Goal: Task Accomplishment & Management: Manage account settings

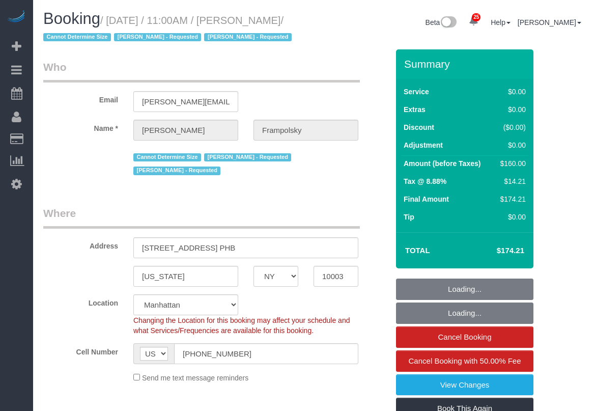
select select "NY"
select select "1"
select select "number:59"
select select "number:72"
select select "number:15"
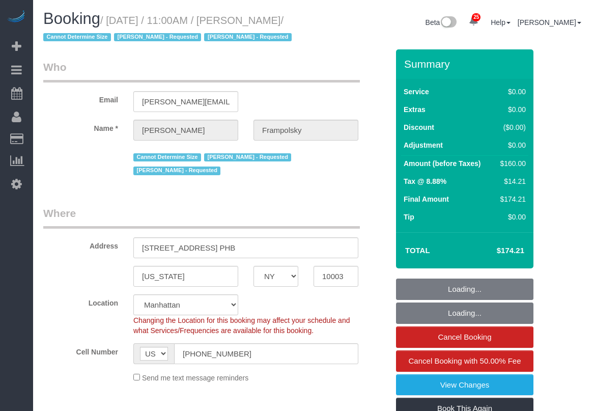
select select "number:7"
select select "spot1"
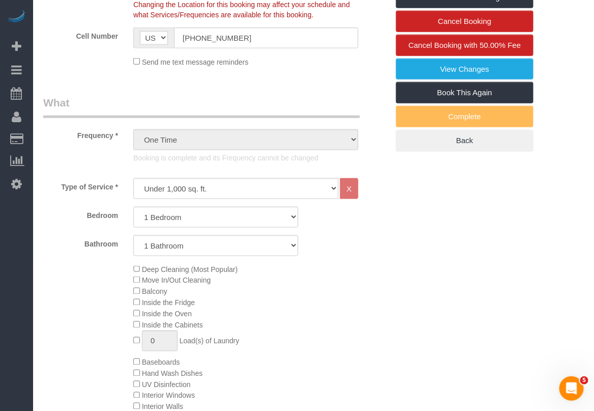
scroll to position [318, 0]
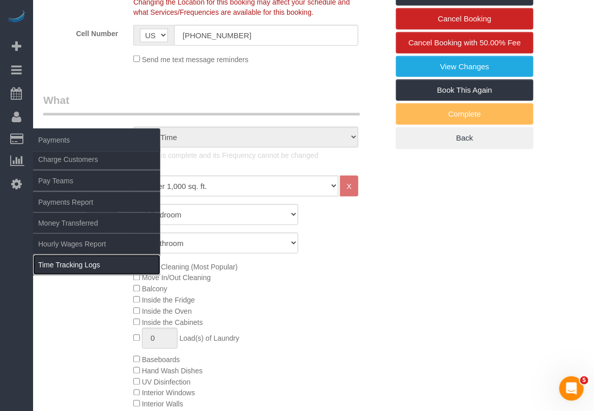
click at [69, 263] on link "Time Tracking Logs" at bounding box center [96, 264] width 127 height 20
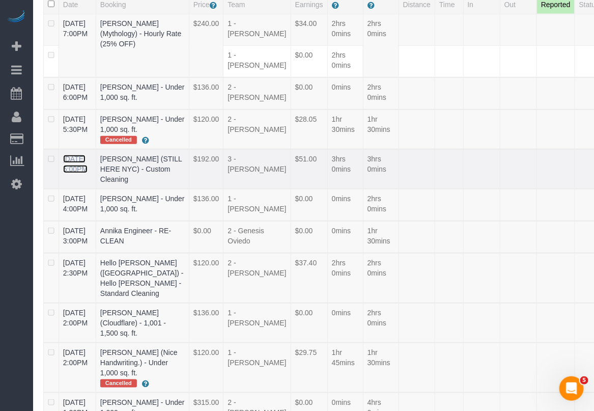
click at [75, 173] on link "09/23/2025 5:00PM" at bounding box center [75, 164] width 24 height 18
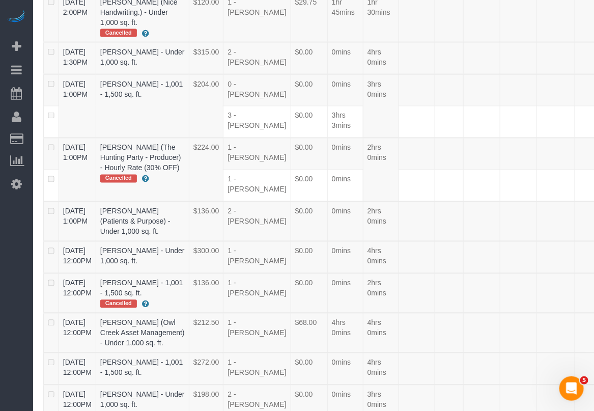
scroll to position [2604, 0]
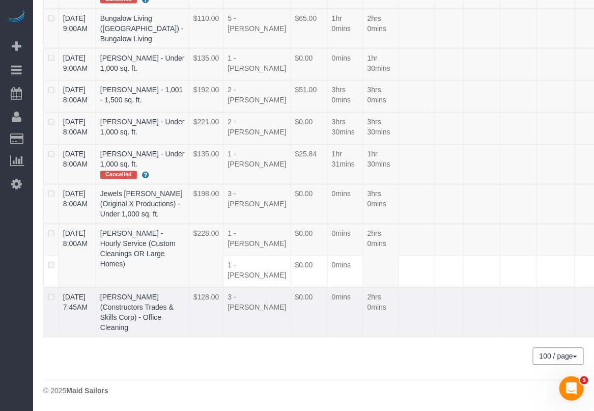
drag, startPoint x: 60, startPoint y: 262, endPoint x: 128, endPoint y: 276, distance: 70.0
click at [128, 287] on tr "09/23/2025 7:45AM Adrianna Salas (Constructors Trades & Skills Corp) - Office C…" at bounding box center [346, 312] width 605 height 50
copy tr "09/23/2025 7:45AM Adrianna Salas"
click at [70, 293] on link "09/23/2025 7:45AM" at bounding box center [75, 302] width 24 height 18
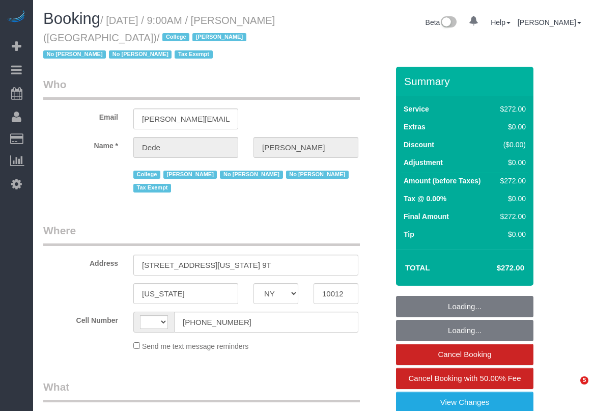
select select "NY"
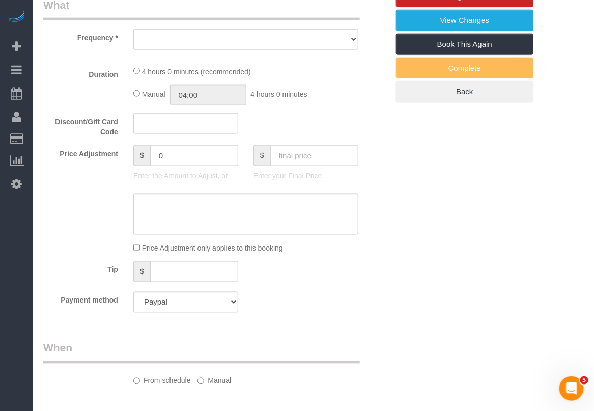
select select "string:[GEOGRAPHIC_DATA]"
select select "object:821"
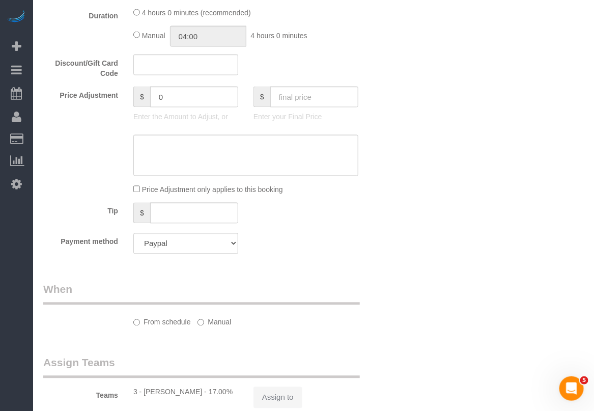
select select "240"
select select "number:56"
select select "number:79"
select select "number:15"
select select "number:6"
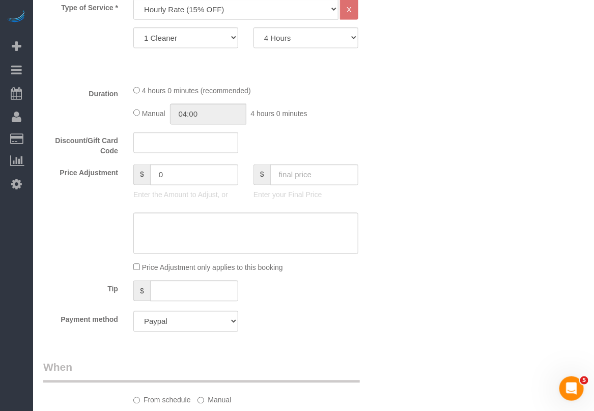
select select "object:1290"
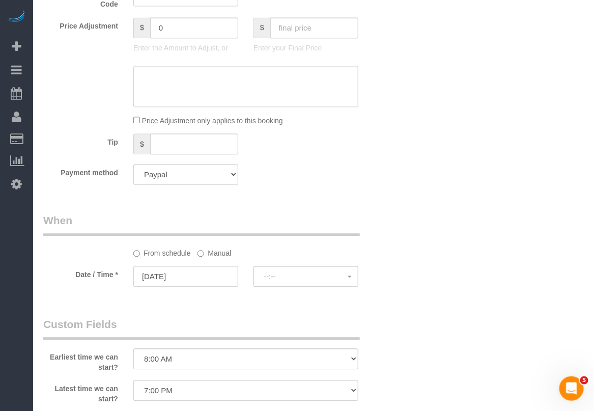
select select "spot1"
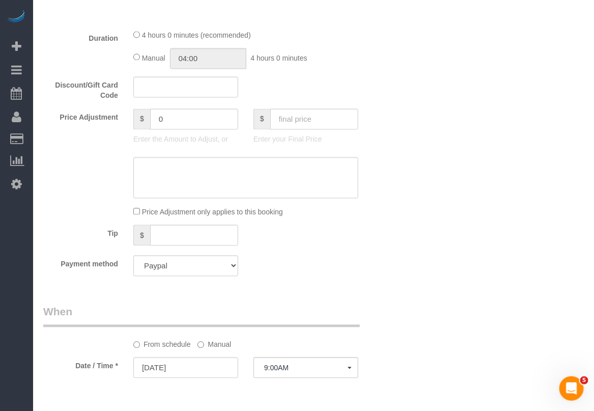
scroll to position [465, 0]
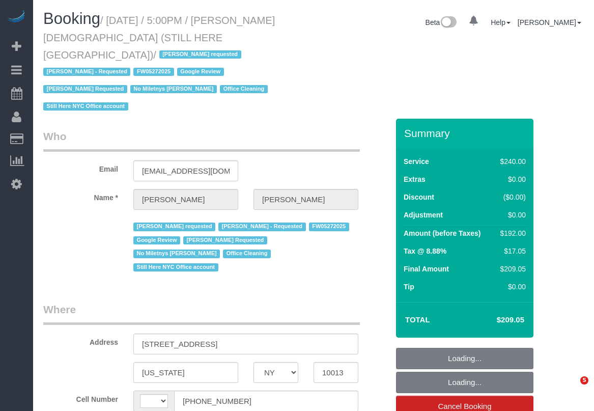
select select "NY"
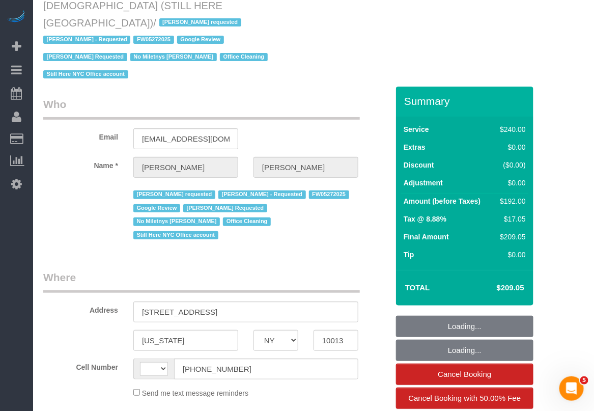
select select "string:[GEOGRAPHIC_DATA]"
select select "number:89"
select select "number:90"
select select "number:15"
select select "number:5"
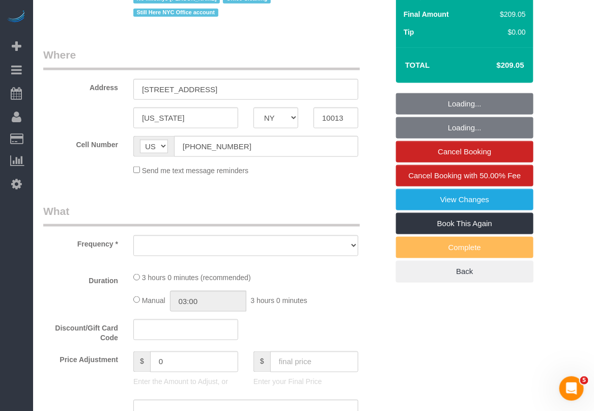
select select "object:992"
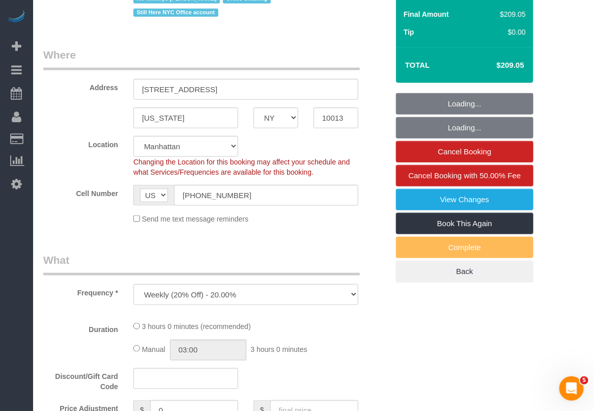
select select "string:stripe-pm_1QY8Py4VGloSiKo7kVLuacfg"
select select "180"
select select "spot1"
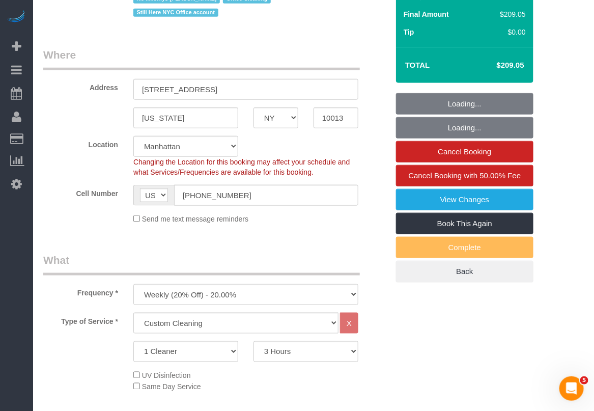
select select "object:1565"
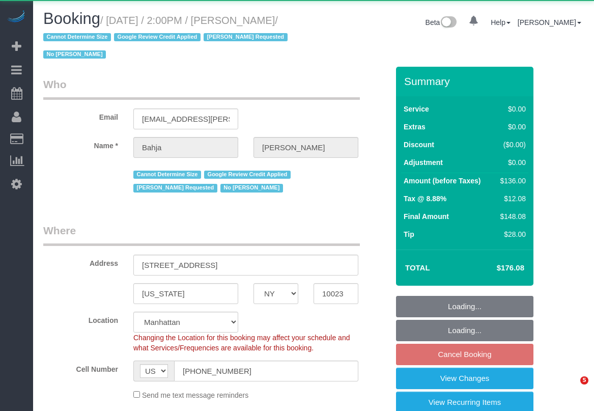
select select "NY"
select select "number:57"
select select "number:77"
select select "number:15"
select select "number:6"
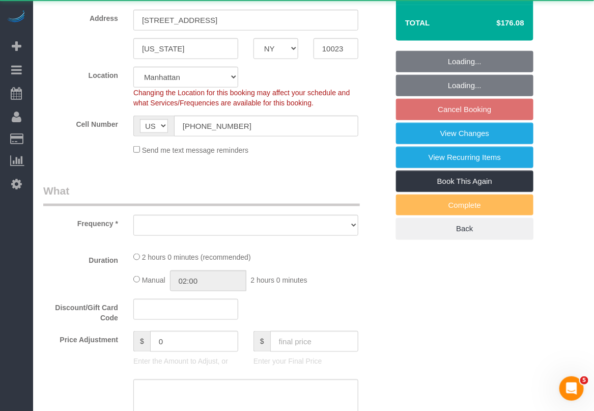
select select "string:stripe-pm_1QCQ6R4VGloSiKo7hCjl4DkS"
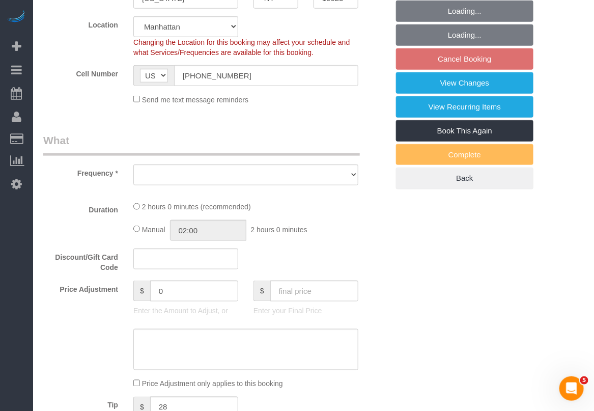
select select "object:1000"
select select "1"
select select "spot7"
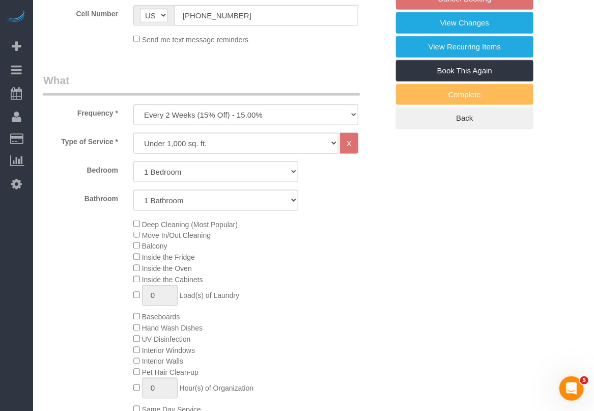
select select "object:1115"
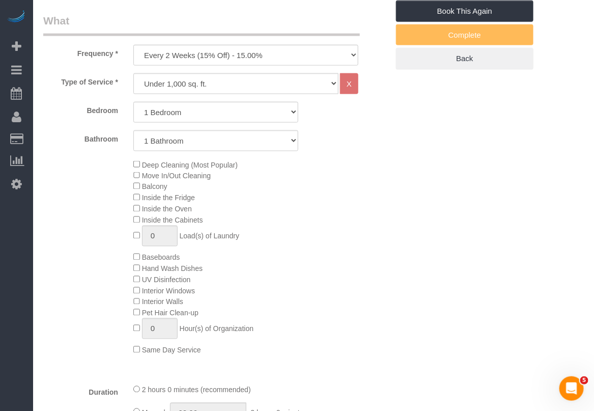
select select "1"
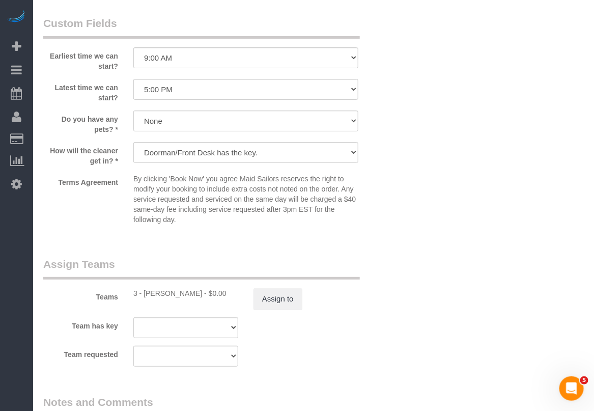
scroll to position [1208, 0]
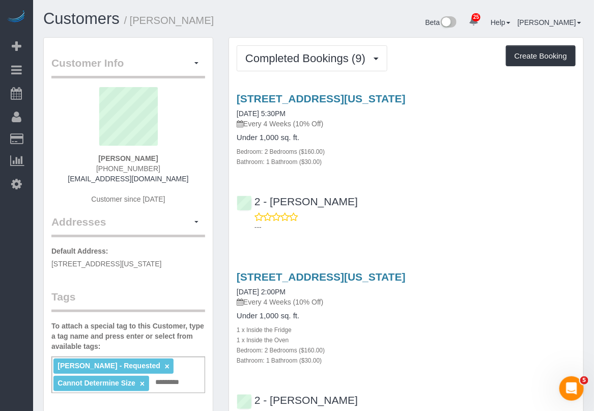
click at [558, 172] on div "[STREET_ADDRESS][US_STATE] [DATE] 5:30PM Every 4 Weeks (10% Off) Under 1,000 sq…" at bounding box center [406, 160] width 354 height 153
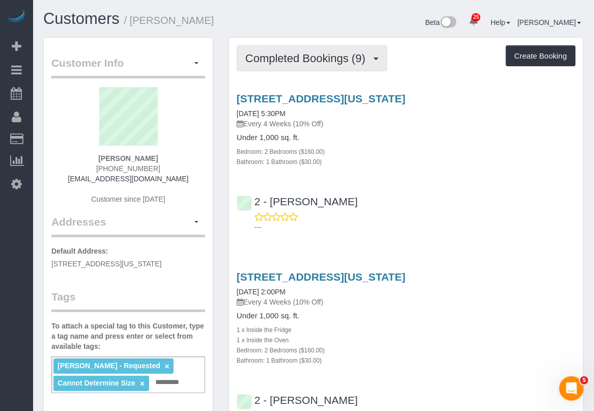
click at [286, 48] on button "Completed Bookings (9)" at bounding box center [312, 58] width 151 height 26
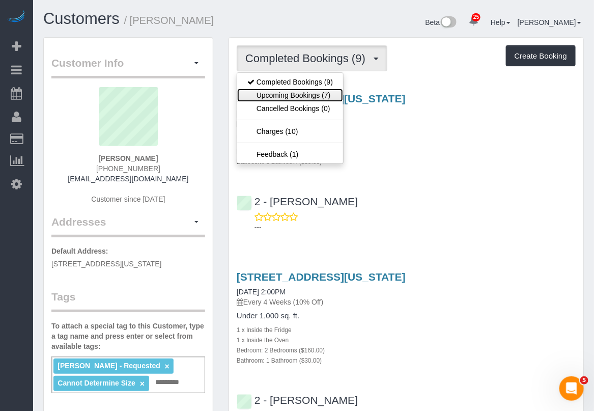
click at [293, 92] on link "Upcoming Bookings (7)" at bounding box center [290, 95] width 106 height 13
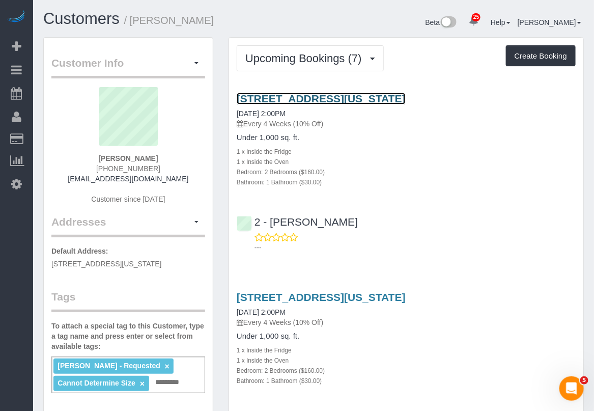
click at [331, 97] on link "[STREET_ADDRESS][US_STATE]" at bounding box center [321, 99] width 169 height 12
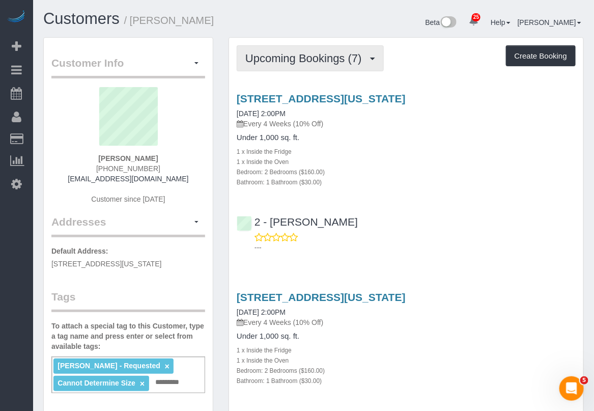
click at [341, 64] on button "Upcoming Bookings (7)" at bounding box center [310, 58] width 147 height 26
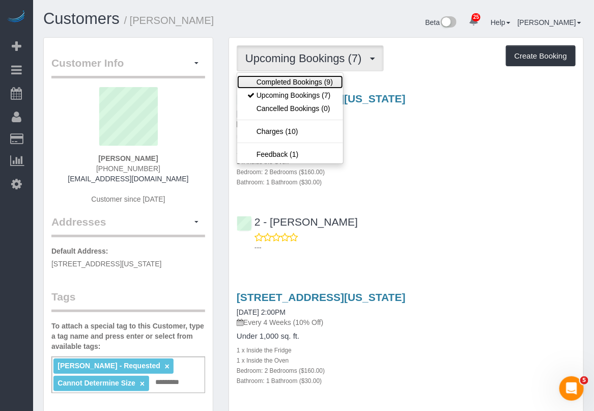
click at [307, 78] on link "Completed Bookings (9)" at bounding box center [290, 81] width 106 height 13
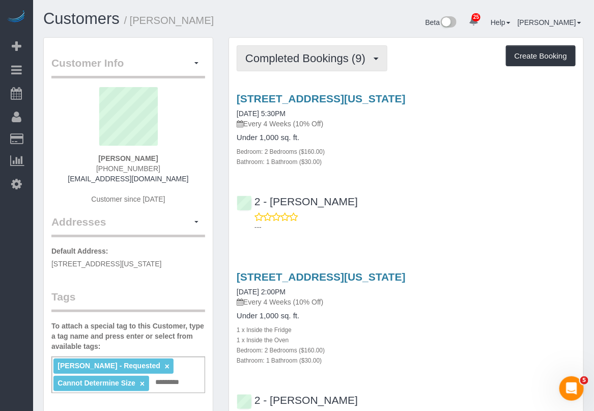
click at [343, 56] on span "Completed Bookings (9)" at bounding box center [307, 58] width 125 height 13
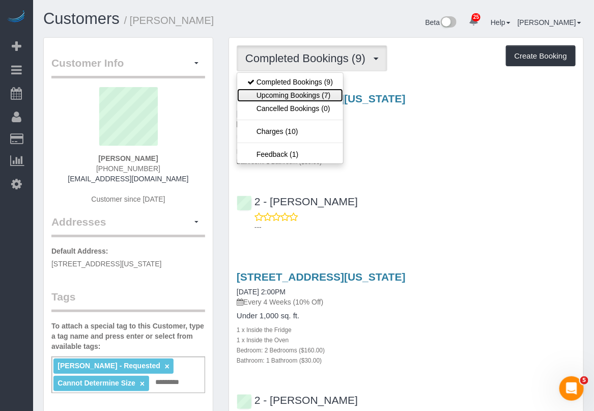
click at [318, 95] on link "Upcoming Bookings (7)" at bounding box center [290, 95] width 106 height 13
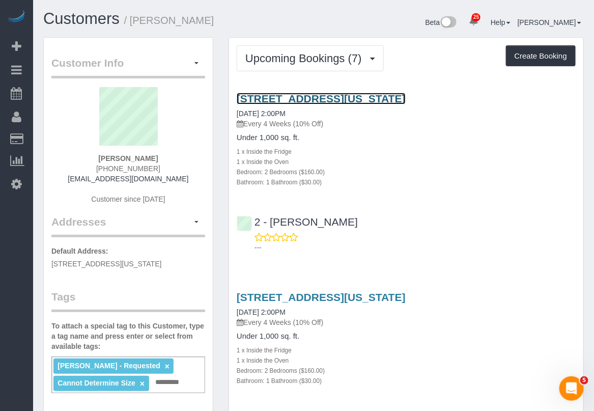
click at [311, 98] on link "95 Horatio Street, Apt. 208, New York, NY 10014" at bounding box center [321, 99] width 169 height 12
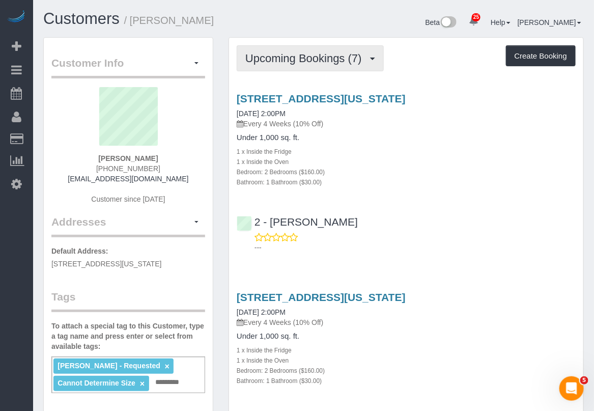
click at [324, 54] on span "Upcoming Bookings (7)" at bounding box center [306, 58] width 122 height 13
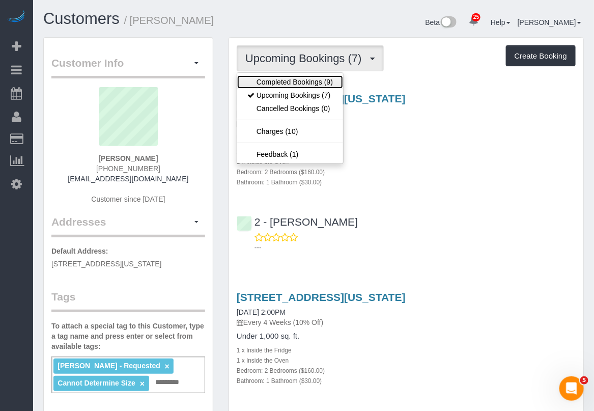
click at [303, 80] on link "Completed Bookings (9)" at bounding box center [290, 81] width 106 height 13
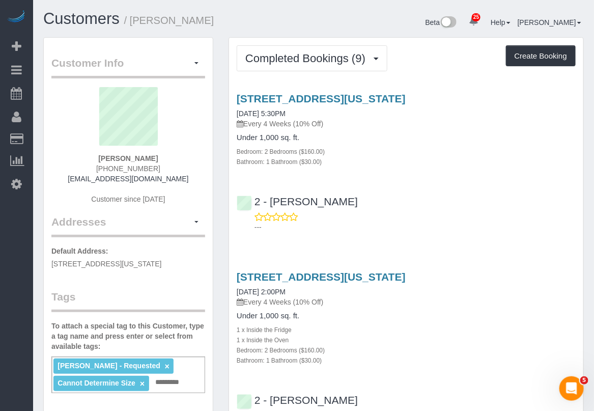
click at [500, 378] on div "95 Horatio Street, Apt. 208, New York, NY 10014 07/21/2025 2:00PM Every 4 Weeks…" at bounding box center [406, 348] width 354 height 173
click at [377, 382] on div "95 Horatio Street, Apt. 208, New York, NY 10014 07/21/2025 2:00PM Every 4 Weeks…" at bounding box center [406, 348] width 354 height 173
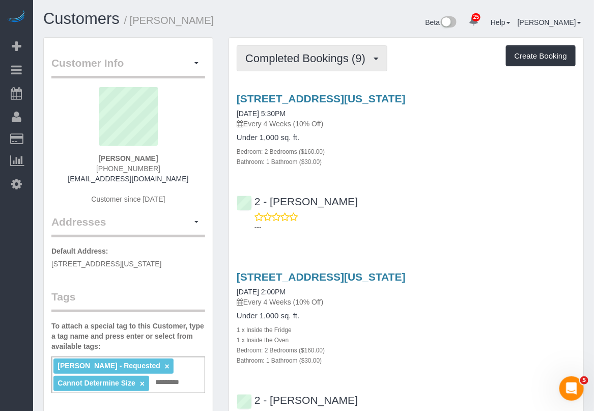
click at [316, 59] on span "Completed Bookings (9)" at bounding box center [307, 58] width 125 height 13
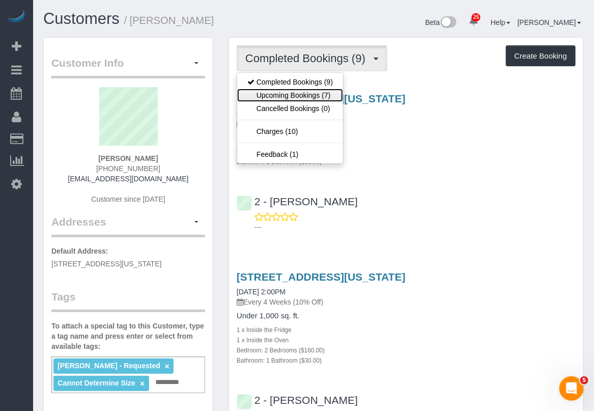
click at [298, 95] on link "Upcoming Bookings (7)" at bounding box center [290, 95] width 106 height 13
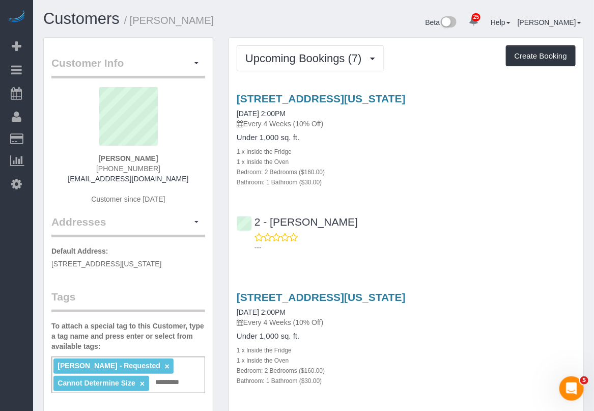
click at [568, 160] on div "1 x Inside the Oven" at bounding box center [406, 161] width 339 height 10
click at [288, 291] on link "95 Horatio Street, Apt. 208, New York, NY 10014" at bounding box center [321, 297] width 169 height 12
click at [383, 380] on div "Bathroom: 1 Bathroom ($30.00)" at bounding box center [406, 380] width 339 height 10
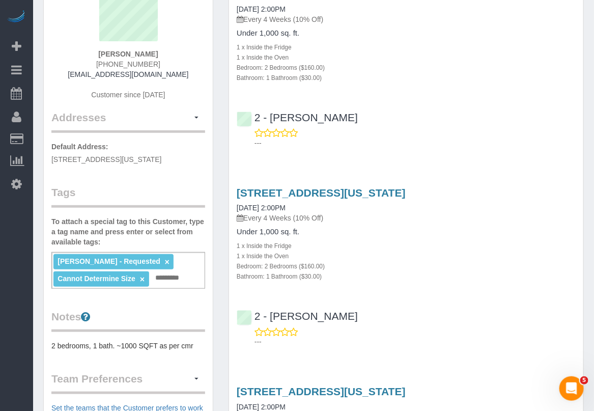
scroll to position [127, 0]
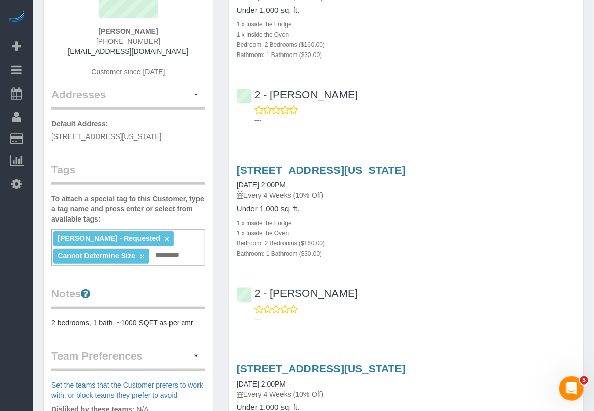
click at [166, 262] on input "text" at bounding box center [170, 254] width 35 height 13
type input "*"
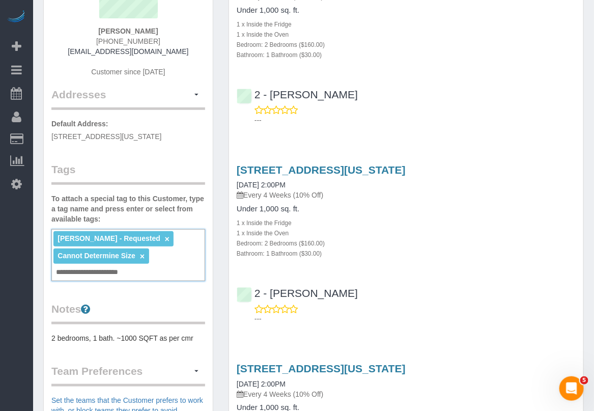
type input "**********"
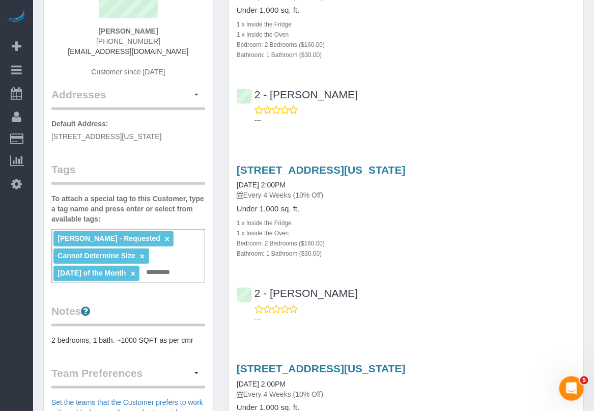
click at [206, 280] on div "Customer Info Edit Contact Info Send Message Email Preferences Special Sales Ta…" at bounding box center [128, 263] width 169 height 707
click at [558, 181] on div "95 Horatio Street, Apt. 208, New York, NY 10014 10/20/2025 2:00PM Every 4 Weeks…" at bounding box center [406, 182] width 339 height 37
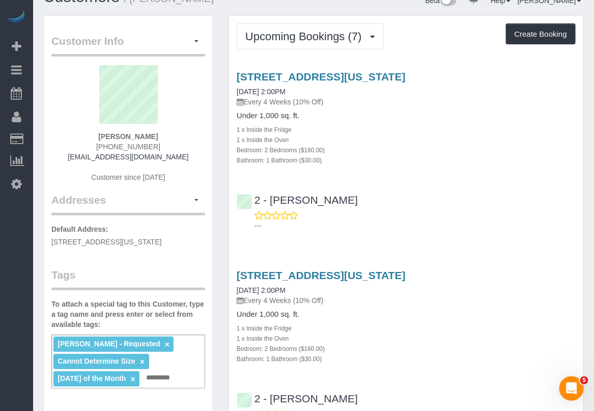
scroll to position [0, 0]
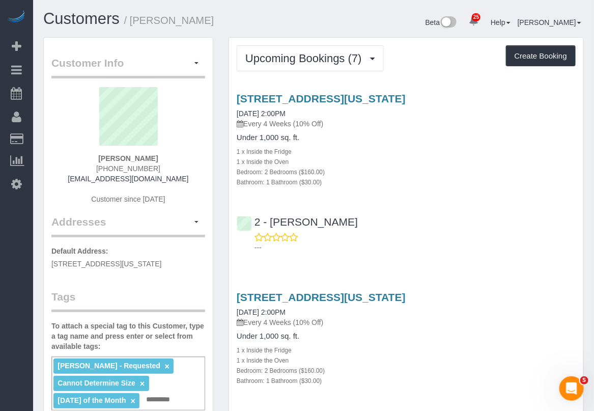
click at [575, 103] on div "95 Horatio Street, Apt. 208, New York, NY 10014 09/30/2025 2:00PM Every 4 Weeks…" at bounding box center [406, 140] width 354 height 94
click at [459, 396] on div "95 Horatio Street, Apt. 208, New York, NY 10014 10/20/2025 2:00PM Every 4 Weeks…" at bounding box center [406, 368] width 354 height 173
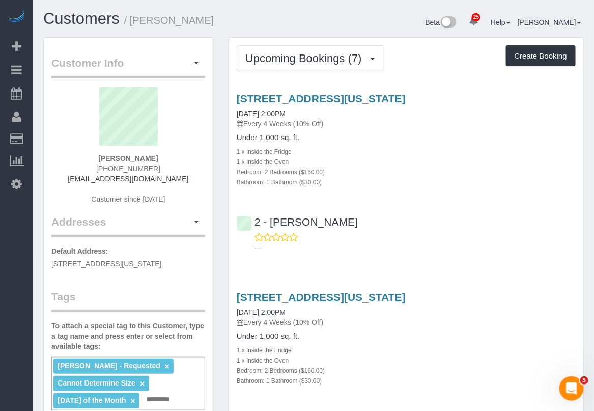
click at [575, 184] on div "Bathroom: 1 Bathroom ($30.00)" at bounding box center [406, 182] width 339 height 10
click at [456, 387] on div "95 Horatio Street, Apt. 208, New York, NY 10014 10/20/2025 2:00PM Every 4 Weeks…" at bounding box center [406, 368] width 354 height 173
click at [454, 342] on div "Under 1,000 sq. ft. 1 x Inside the Fridge 1 x Inside the Oven Bedroom: 2 Bedroo…" at bounding box center [406, 358] width 339 height 53
click at [517, 400] on div "95 Horatio Street, Apt. 208, New York, NY 10014 10/20/2025 2:00PM Every 4 Weeks…" at bounding box center [406, 368] width 354 height 173
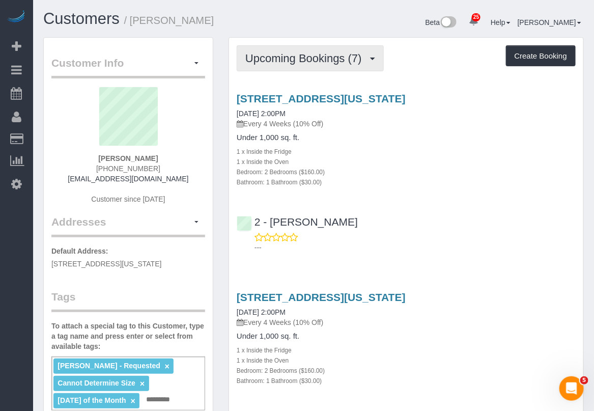
click at [332, 53] on span "Upcoming Bookings (7)" at bounding box center [306, 58] width 122 height 13
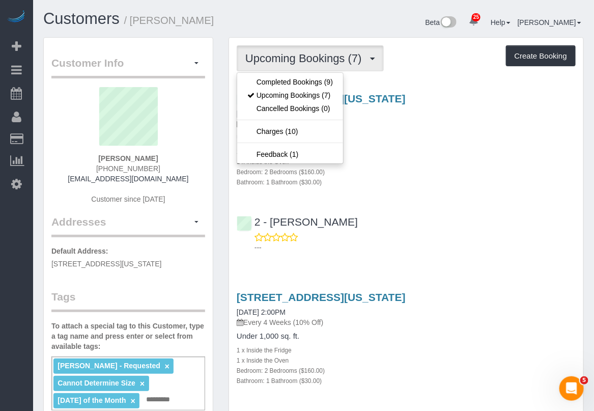
click at [397, 157] on div "1 x Inside the Oven" at bounding box center [406, 161] width 339 height 10
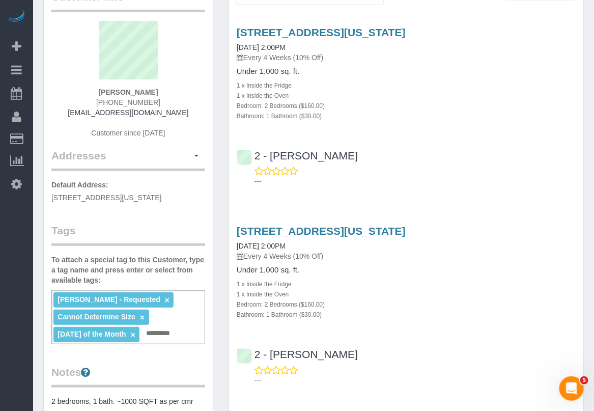
scroll to position [191, 0]
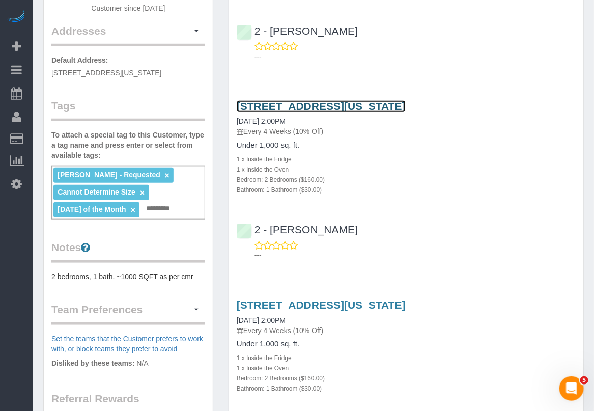
click at [362, 103] on link "95 Horatio Street, Apt. 208, New York, NY 10014" at bounding box center [321, 106] width 169 height 12
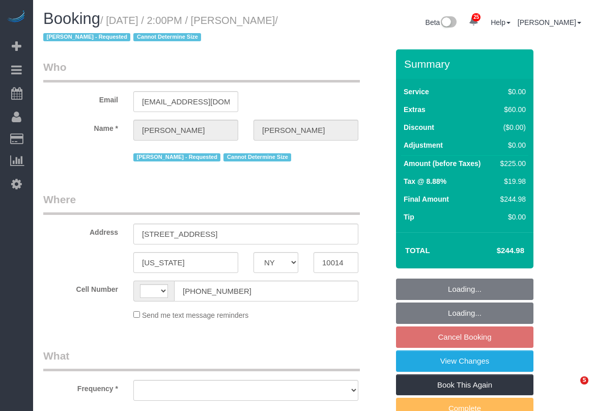
select select "NY"
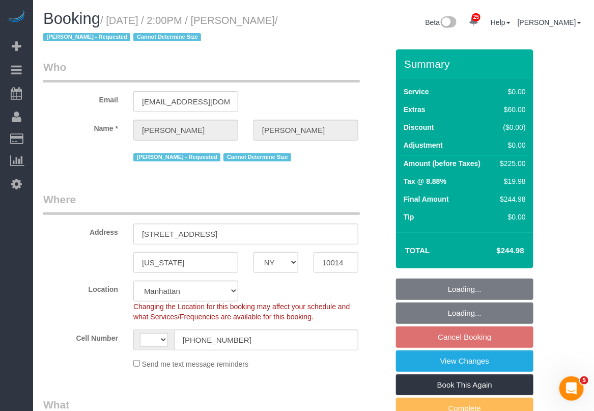
select select "string:US"
select select "string:stripe-pm_1S1ETU4VGloSiKo7vp6R1Rdf"
select select "2"
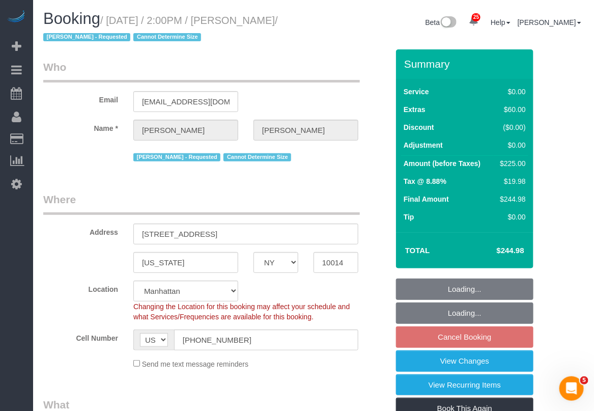
select select "object:930"
select select "2"
select select "spot7"
select select "number:58"
select select "number:72"
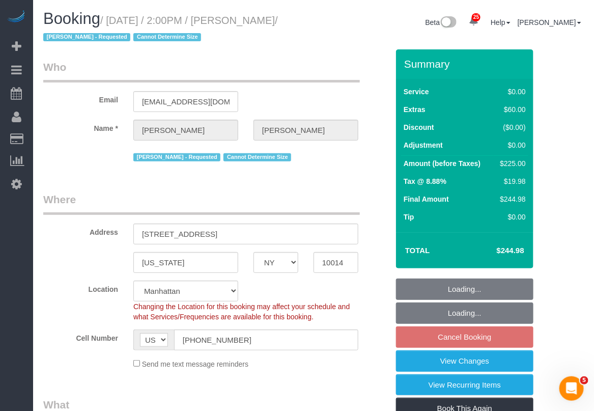
select select "number:15"
select select "number:6"
select select "object:1552"
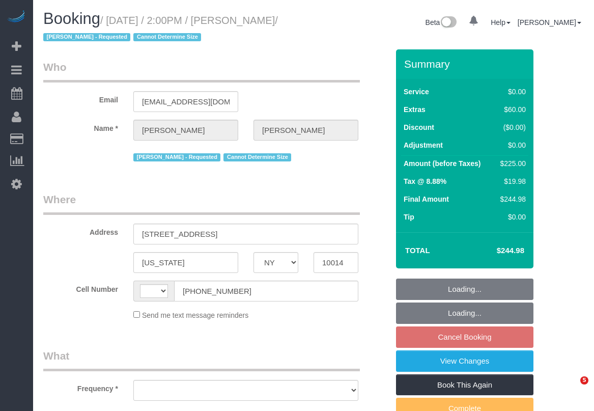
select select "NY"
select select "string:[GEOGRAPHIC_DATA]"
select select "object:966"
select select "number:58"
select select "number:72"
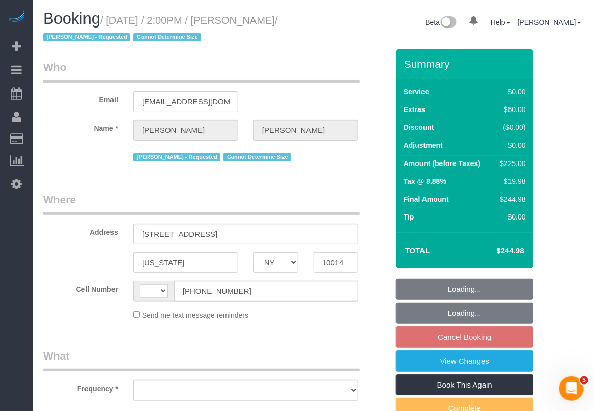
select select "number:15"
select select "number:6"
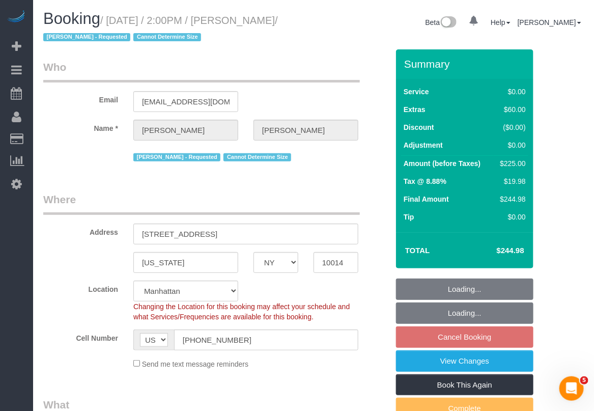
select select "string:stripe-pm_1S1ETU4VGloSiKo7vp6R1Rdf"
select select "object:974"
select select "spot7"
select select "2"
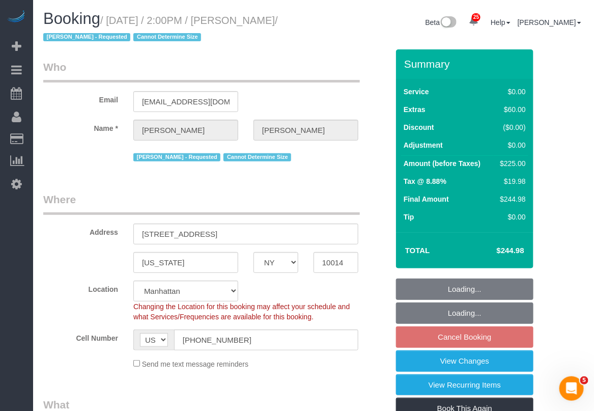
select select "2"
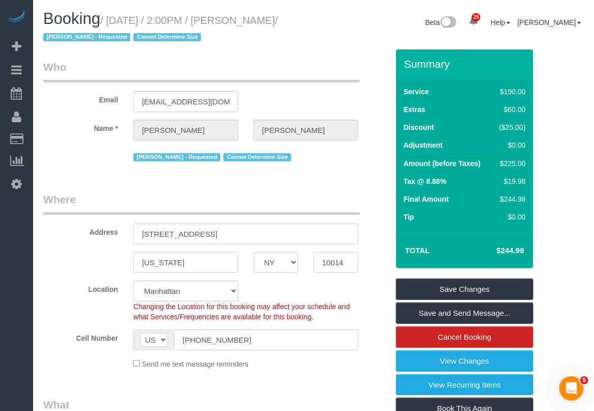
drag, startPoint x: 112, startPoint y: 19, endPoint x: 64, endPoint y: 37, distance: 51.0
click at [64, 37] on small "/ [DATE] / 2:00PM / [PERSON_NAME] / [PERSON_NAME] - Requested Cannot Determine …" at bounding box center [160, 29] width 235 height 28
copy small "[DATE] / 2:00PM / [PERSON_NAME]"
drag, startPoint x: 573, startPoint y: 76, endPoint x: 565, endPoint y: 77, distance: 7.6
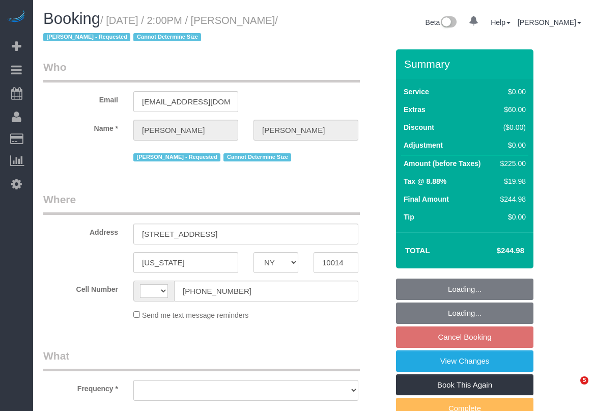
select select "NY"
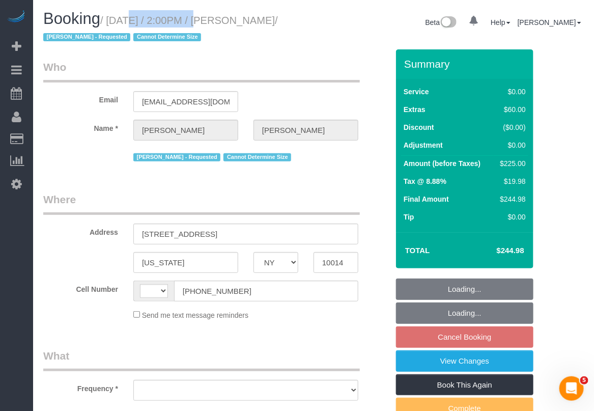
select select "object:497"
select select "string:[GEOGRAPHIC_DATA]"
select select "string:stripe-pm_1S1ETU4VGloSiKo7vp6R1Rdf"
select select "2"
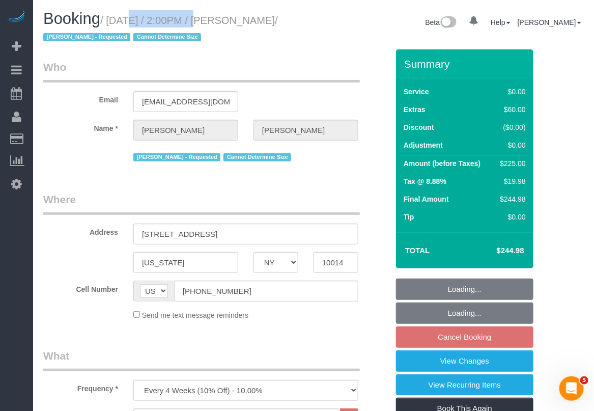
select select "spot4"
select select "number:58"
select select "number:72"
select select "number:15"
select select "number:6"
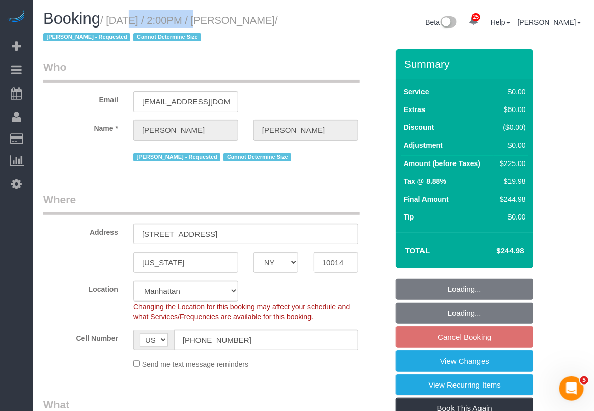
drag, startPoint x: 110, startPoint y: 20, endPoint x: 295, endPoint y: 24, distance: 184.7
click at [278, 24] on small "/ October 20, 2025 / 2:00PM / Allison Neal / Alketa Tomaj - Requested Cannot De…" at bounding box center [160, 29] width 235 height 28
select select "object:1513"
copy small "October 20, 2025 / 2:00PM / Allison Neal"
select select "2"
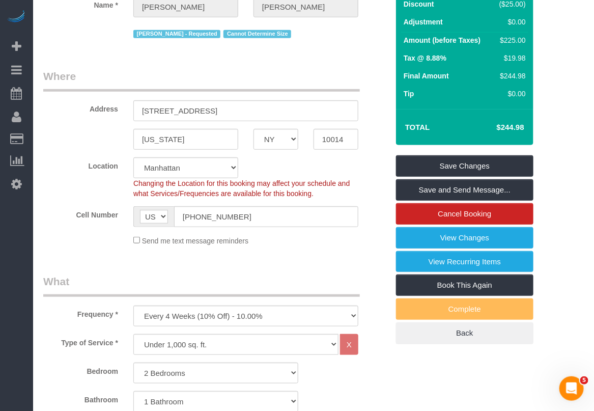
scroll to position [64, 0]
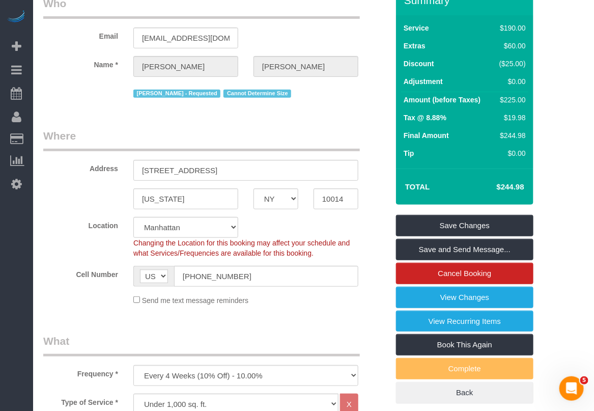
click at [14, 372] on div "25 Beta Your Notifications You have 0 alerts × You have 2 to charge for 09/22/2…" at bounding box center [16, 205] width 33 height 411
drag, startPoint x: 374, startPoint y: 388, endPoint x: 371, endPoint y: 383, distance: 6.4
drag, startPoint x: 252, startPoint y: 275, endPoint x: 149, endPoint y: 278, distance: 103.3
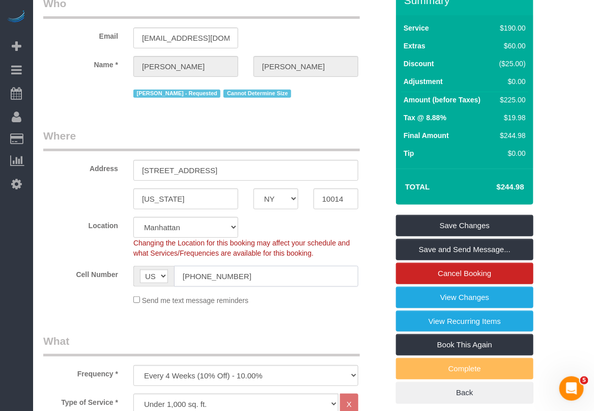
click at [149, 278] on div "AF AL DZ AD AO AI AQ AG AR AM AW AU AT AZ BS BH BD BB BY BE BZ BJ BM BT BO BA B…" at bounding box center [245, 276] width 225 height 21
click at [369, 378] on div "Frequency * One Time Weekly (20% Off) - 20.00% Every 2 Weeks (15% Off) - 15.00%…" at bounding box center [216, 359] width 360 height 52
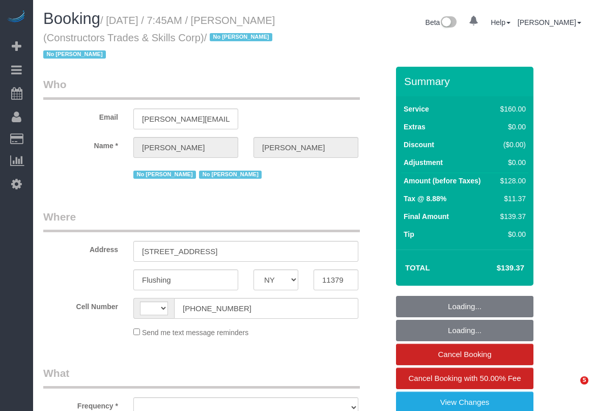
select select "NY"
select select "object:578"
select select "number:89"
select select "number:90"
select select "number:15"
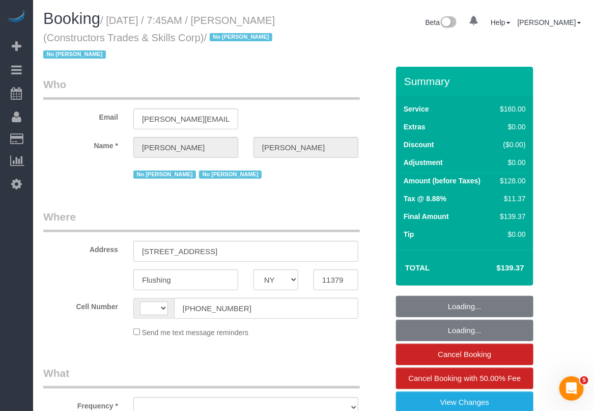
select select "number:5"
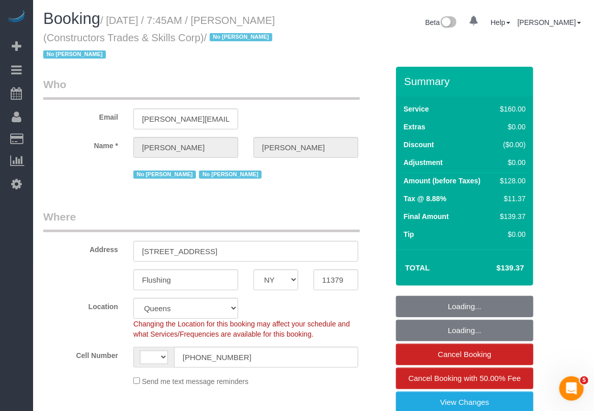
select select "string:stripe-pm_1Q5DQq4VGloSiKo7Az6kRgWV"
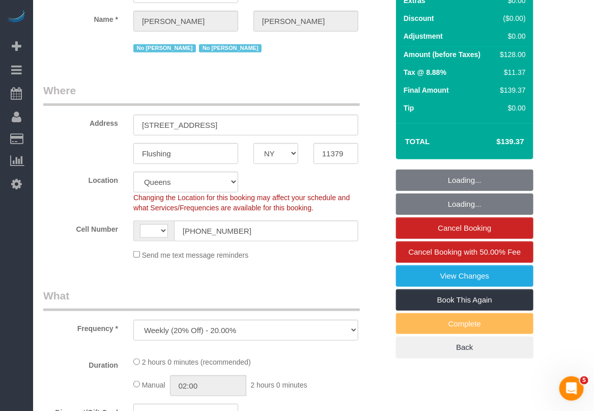
select select "object:978"
select select "string:[GEOGRAPHIC_DATA]"
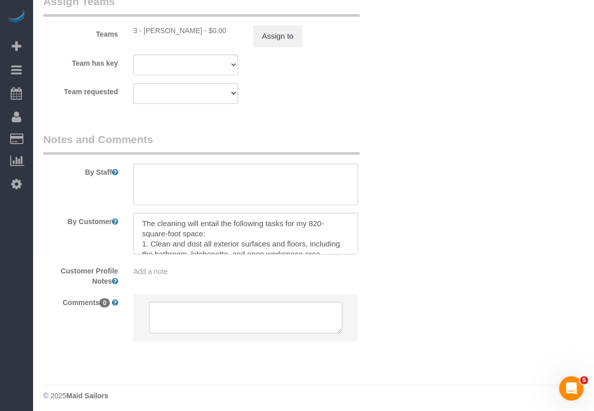
scroll to position [1319, 0]
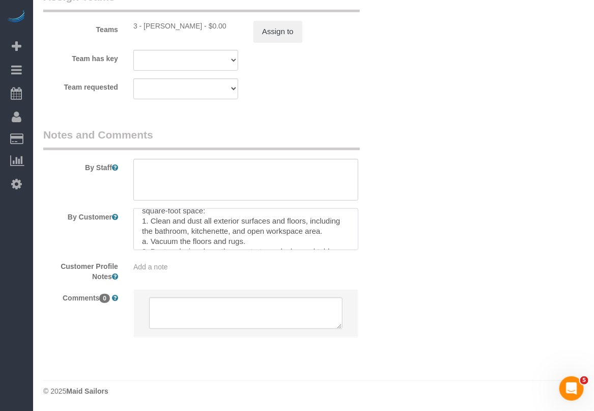
click at [352, 242] on textarea at bounding box center [245, 229] width 225 height 42
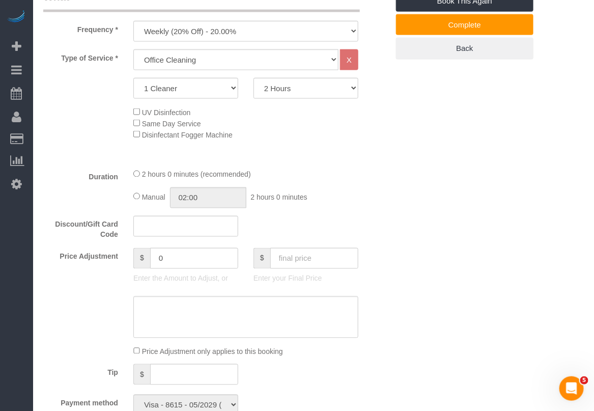
scroll to position [238, 0]
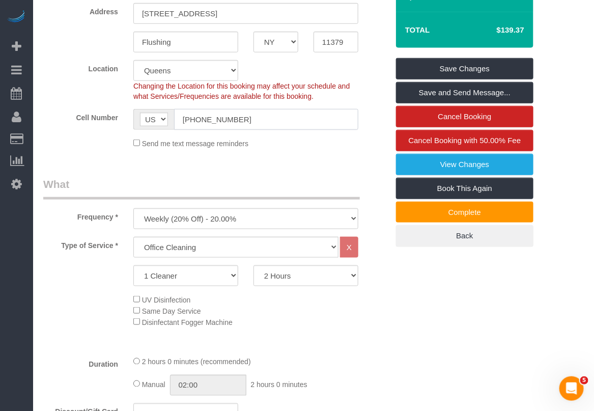
drag, startPoint x: 242, startPoint y: 122, endPoint x: 142, endPoint y: 125, distance: 99.8
click at [142, 125] on div "AF AL DZ AD AO AI AQ AG AR AM AW AU AT AZ BS BH BD BB BY BE BZ BJ BM BT BO BA B…" at bounding box center [245, 119] width 225 height 21
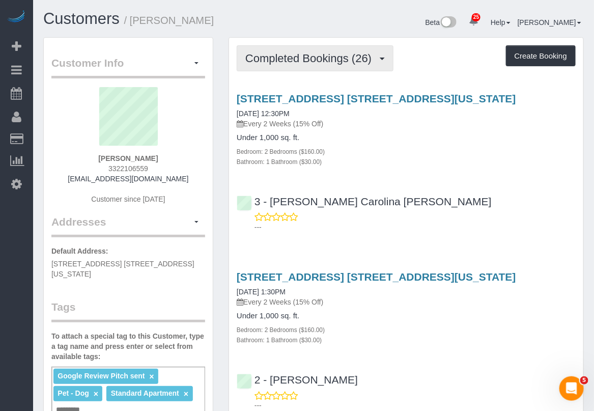
click at [304, 57] on span "Completed Bookings (26)" at bounding box center [310, 58] width 131 height 13
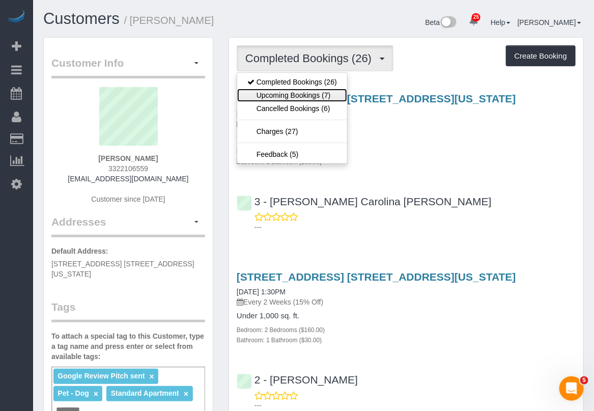
click at [291, 98] on link "Upcoming Bookings (7)" at bounding box center [292, 95] width 110 height 13
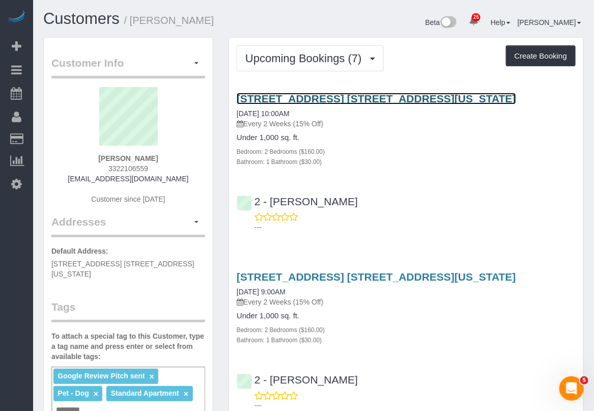
click at [414, 93] on link "245 West 25th Street, Apt. 6c, New York, NY 10001" at bounding box center [376, 99] width 279 height 12
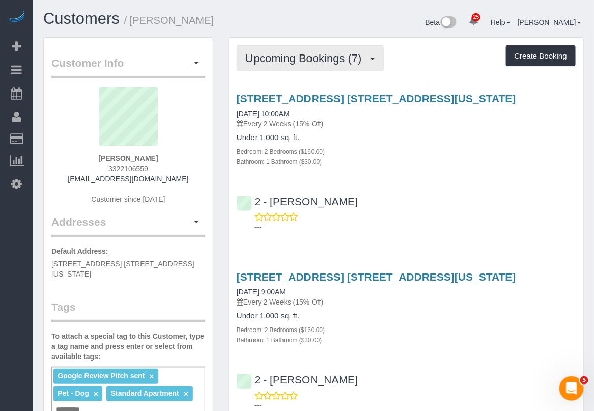
drag, startPoint x: 332, startPoint y: 59, endPoint x: 334, endPoint y: 66, distance: 8.0
click at [333, 59] on span "Upcoming Bookings (7)" at bounding box center [306, 58] width 122 height 13
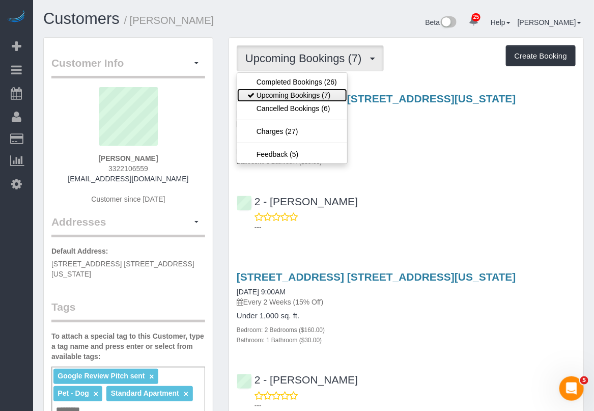
click at [314, 95] on link "Upcoming Bookings (7)" at bounding box center [292, 95] width 110 height 13
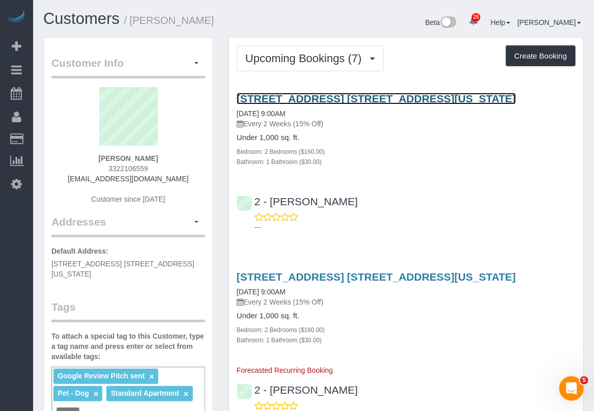
click at [319, 95] on link "245 West 25th Street, Apt. 6c, New York, NY 10001" at bounding box center [376, 99] width 279 height 12
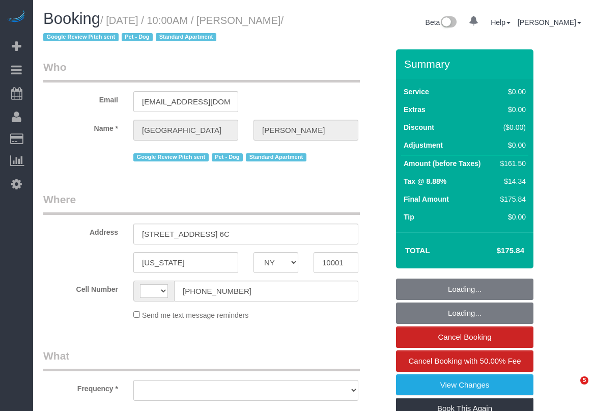
select select "NY"
select select "string:[GEOGRAPHIC_DATA]"
select select "number:57"
select select "number:75"
select select "number:13"
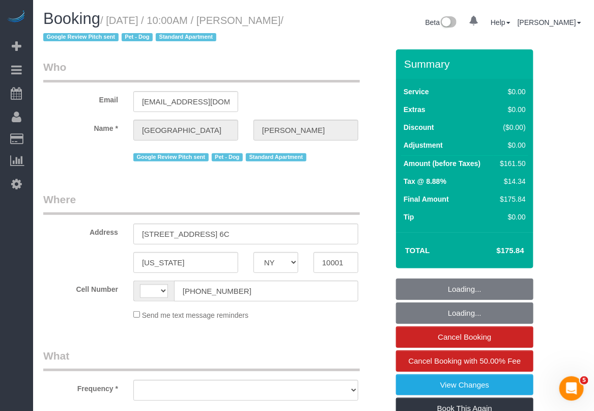
select select "number:6"
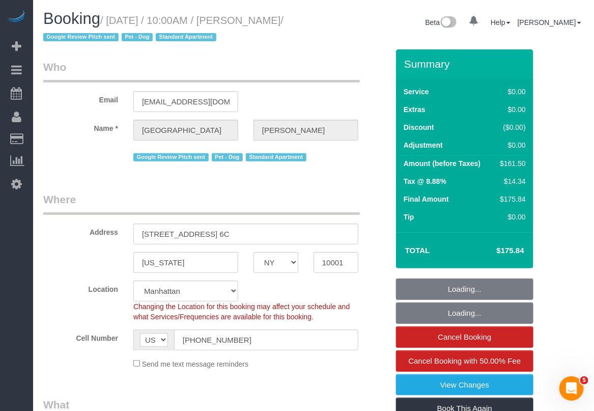
select select "string:stripe-pm_1Oe5Vq4VGloSiKo7A6D1LOqR"
select select "object:982"
select select "2"
select select "spot1"
select select "2"
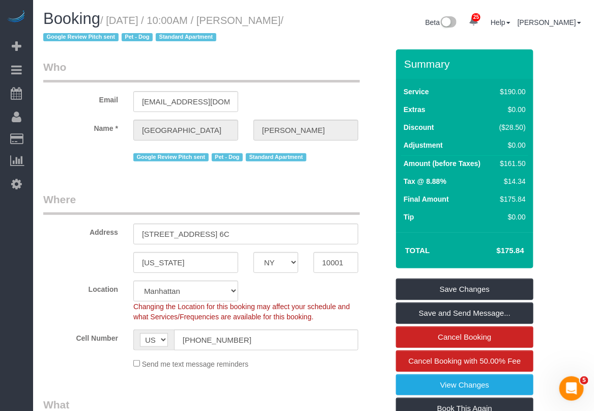
drag, startPoint x: 107, startPoint y: 17, endPoint x: 79, endPoint y: 35, distance: 33.2
click at [79, 35] on small "/ September 23, 2025 / 10:00AM / Devon Darrow / Google Review Pitch sent Pet - …" at bounding box center [163, 29] width 240 height 28
copy small "September 23, 2025 / 10:00AM / Devon Darrow"
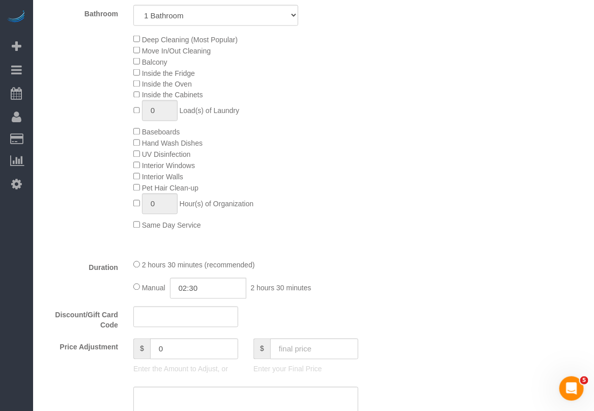
scroll to position [572, 0]
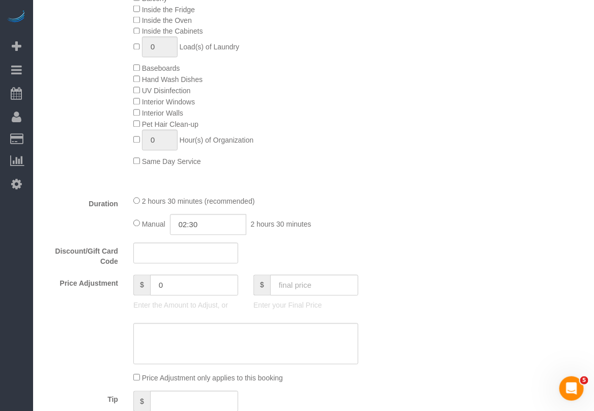
drag, startPoint x: 456, startPoint y: 288, endPoint x: 423, endPoint y: 258, distance: 44.7
click at [456, 287] on div "Who Email [EMAIL_ADDRESS][DOMAIN_NAME] Name * [GEOGRAPHIC_DATA][PERSON_NAME][GE…" at bounding box center [313, 355] width 540 height 1757
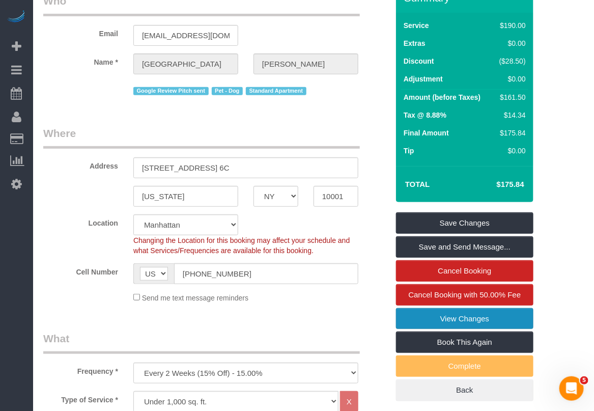
scroll to position [191, 0]
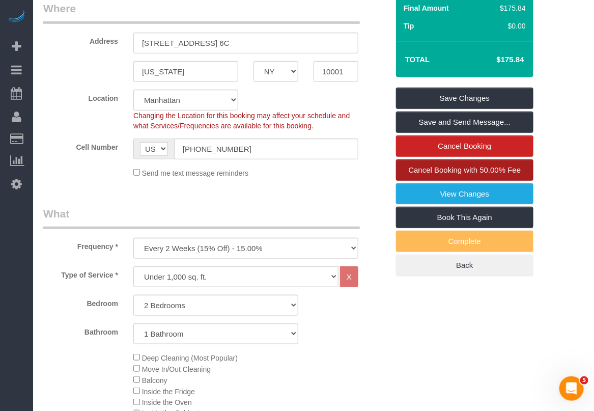
click at [493, 169] on span "Cancel Booking with 50.00% Fee" at bounding box center [465, 169] width 112 height 9
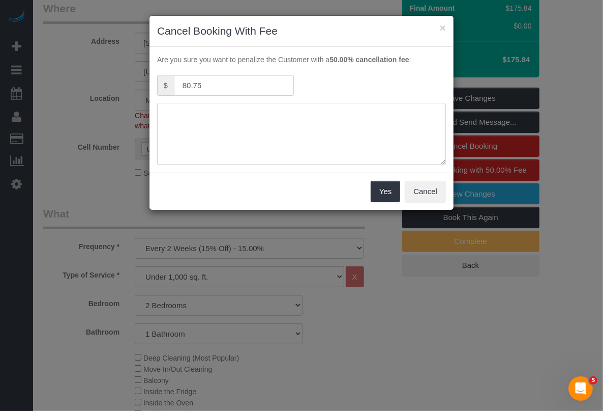
click at [211, 128] on textarea at bounding box center [301, 134] width 289 height 62
type textarea "Wife is sick"
click at [387, 189] on button "Yes" at bounding box center [386, 191] width 30 height 21
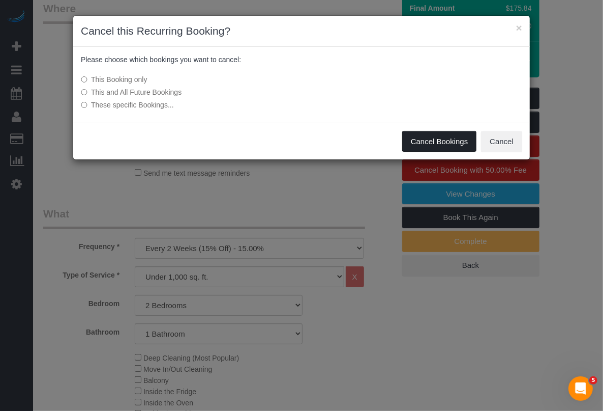
click at [428, 141] on button "Cancel Bookings" at bounding box center [439, 141] width 75 height 21
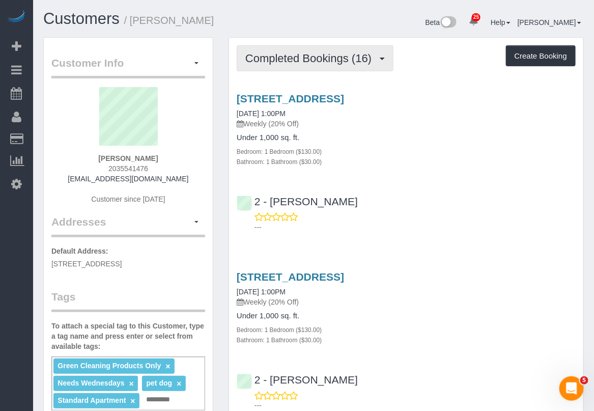
click at [360, 57] on span "Completed Bookings (16)" at bounding box center [310, 58] width 131 height 13
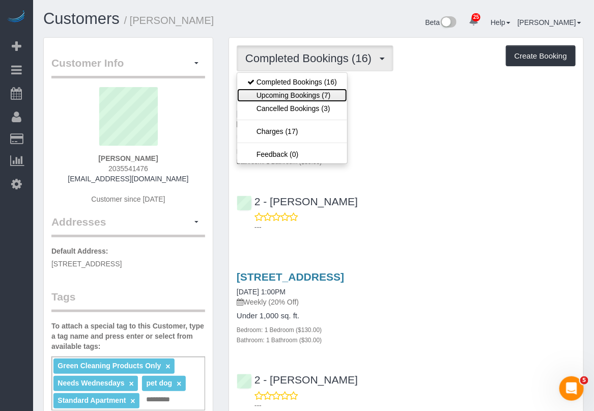
click at [319, 96] on link "Upcoming Bookings (7)" at bounding box center [292, 95] width 110 height 13
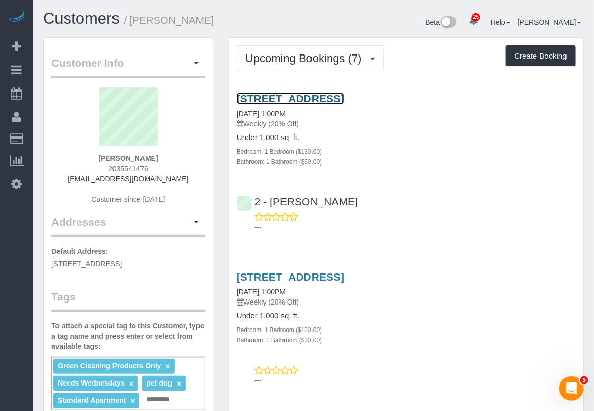
click at [256, 98] on link "[STREET_ADDRESS]" at bounding box center [290, 99] width 107 height 12
click at [530, 291] on div "[STREET_ADDRESS] [DATE] 1:00PM Weekly (20% Off)" at bounding box center [406, 289] width 339 height 37
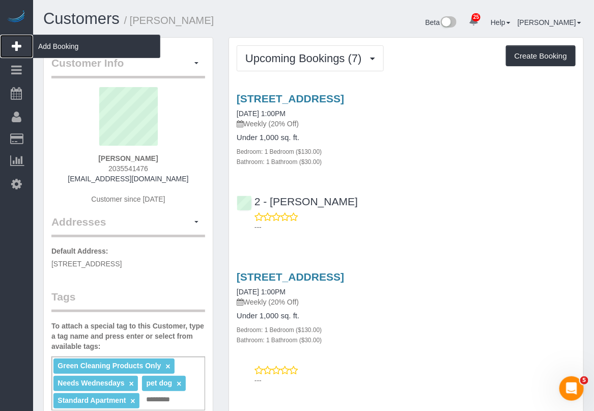
click at [51, 47] on span "Add Booking" at bounding box center [96, 46] width 127 height 23
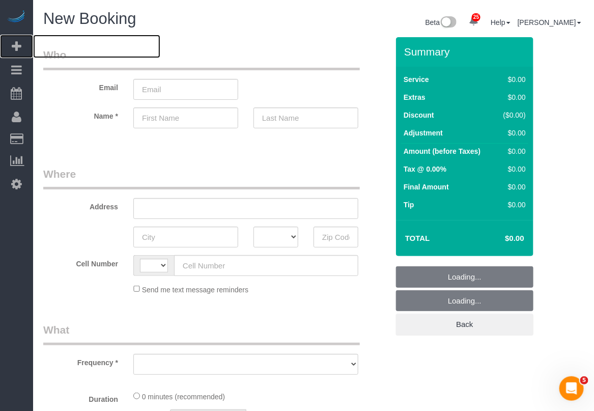
select select "string:[GEOGRAPHIC_DATA]"
select select "object:1965"
select select "number:89"
select select "number:90"
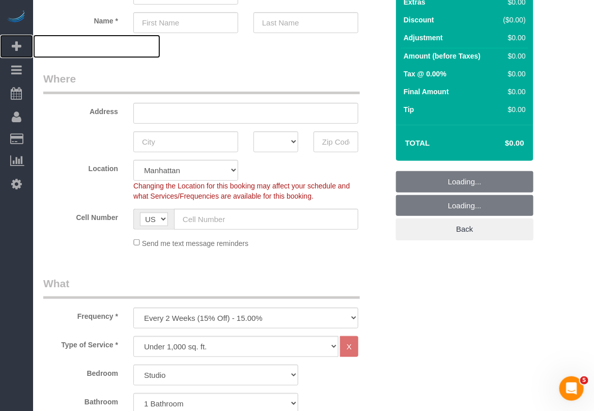
scroll to position [127, 0]
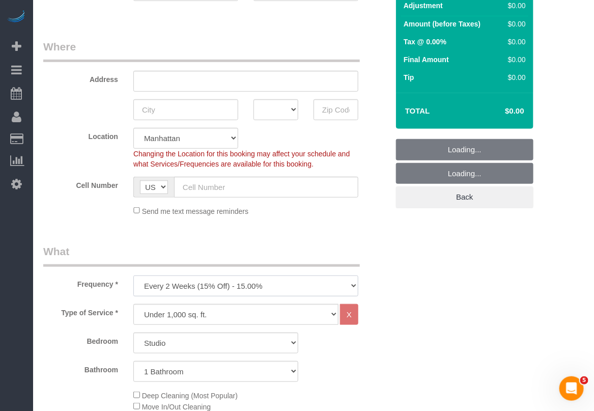
click at [252, 288] on select "One Time Weekly (20% Off) - 20.00% Every 2 Weeks (15% Off) - 15.00% Every 4 Wee…" at bounding box center [245, 285] width 225 height 21
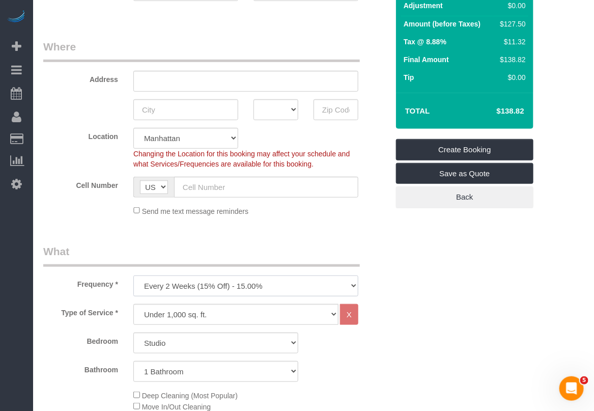
select select "object:2504"
click at [133, 275] on select "One Time Weekly (20% Off) - 20.00% Every 2 Weeks (15% Off) - 15.00% Every 4 Wee…" at bounding box center [245, 285] width 225 height 21
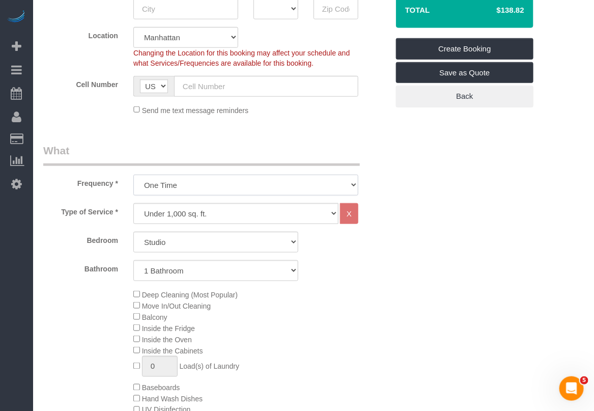
scroll to position [254, 0]
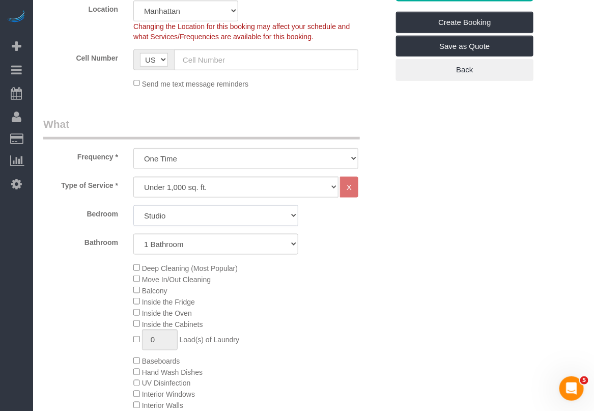
click at [224, 219] on select "Studio 1 Bedroom 2 Bedrooms 3 Bedrooms" at bounding box center [215, 215] width 165 height 21
select select "1"
click at [133, 205] on select "Studio 1 Bedroom 2 Bedrooms 3 Bedrooms" at bounding box center [215, 215] width 165 height 21
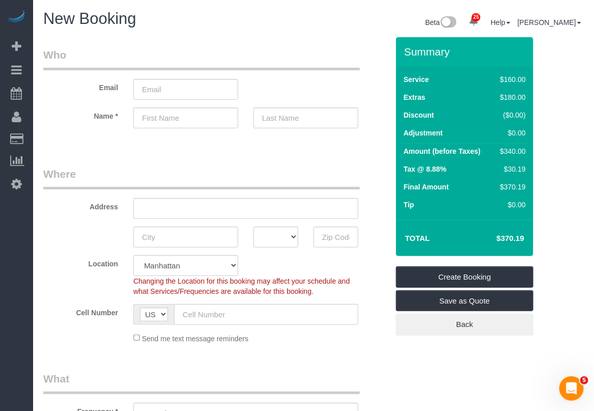
drag, startPoint x: 497, startPoint y: 237, endPoint x: 531, endPoint y: 239, distance: 33.6
click at [531, 239] on div "Total $370.19" at bounding box center [464, 238] width 137 height 36
copy table "Total"
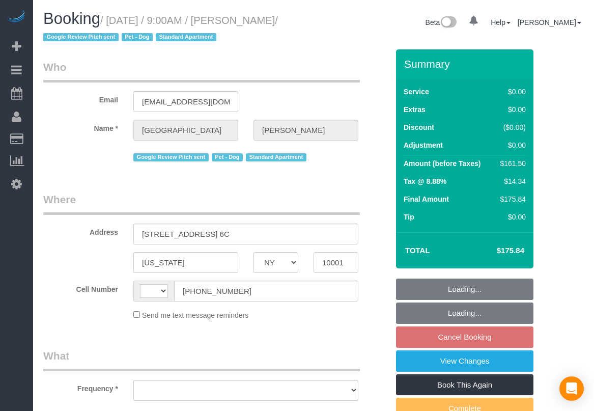
select select "NY"
select select "string:[GEOGRAPHIC_DATA]"
select select "object:823"
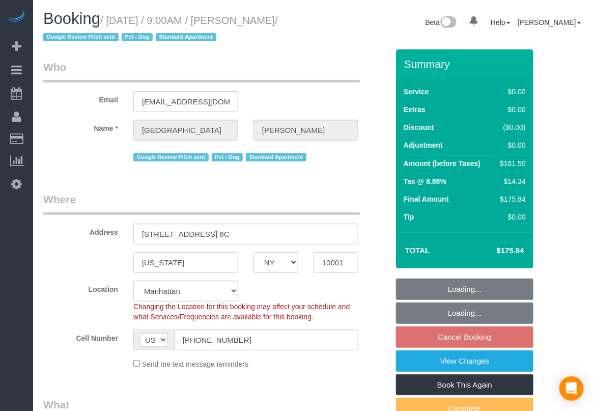
select select "string:stripe-pm_1Oe5Vq4VGloSiKo7A6D1LOqR"
select select "2"
select select "number:57"
select select "number:75"
select select "number:13"
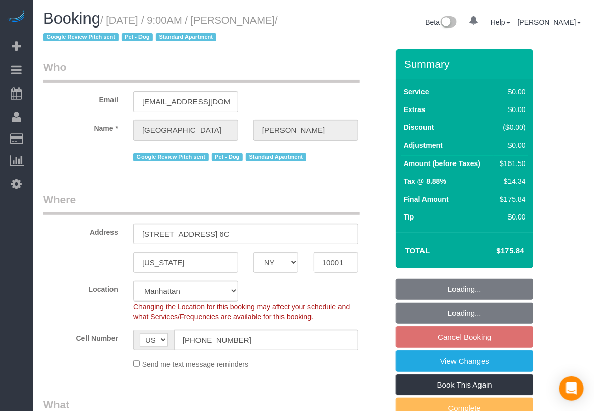
select select "number:6"
select select "spot2"
select select "object:1515"
select select "2"
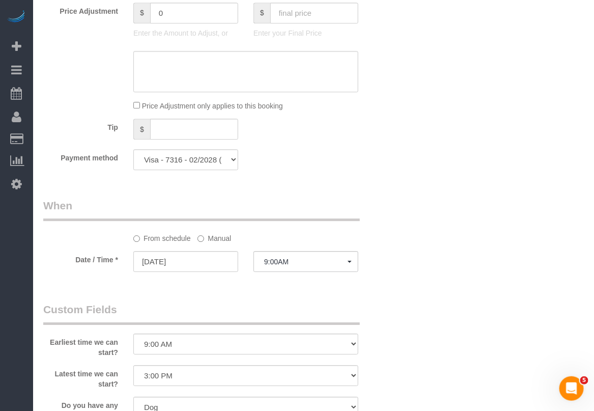
scroll to position [1018, 0]
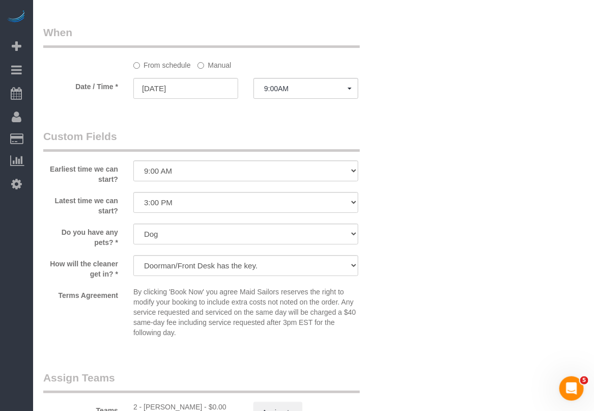
drag, startPoint x: 213, startPoint y: 62, endPoint x: 214, endPoint y: 68, distance: 5.7
click at [213, 62] on label "Manual" at bounding box center [214, 63] width 34 height 14
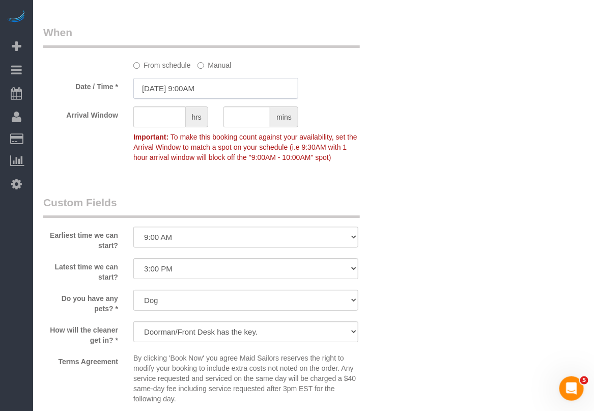
click at [205, 92] on input "[DATE] 9:00AM" at bounding box center [215, 88] width 165 height 21
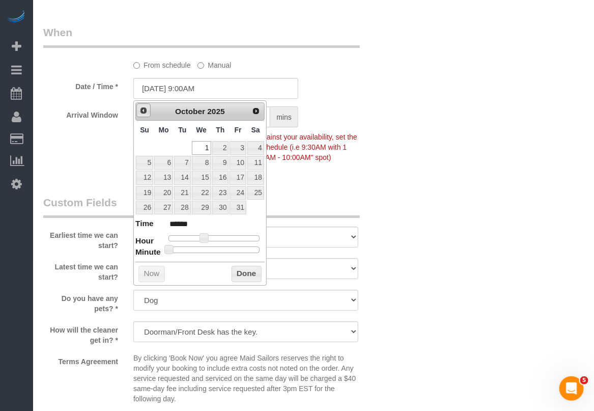
click at [142, 105] on link "Prev" at bounding box center [143, 110] width 14 height 14
click at [258, 191] on link "27" at bounding box center [255, 193] width 17 height 14
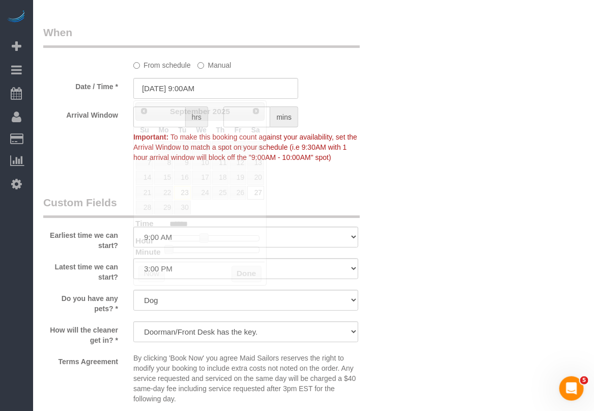
click at [225, 91] on input "[DATE] 9:00AM" at bounding box center [215, 88] width 165 height 21
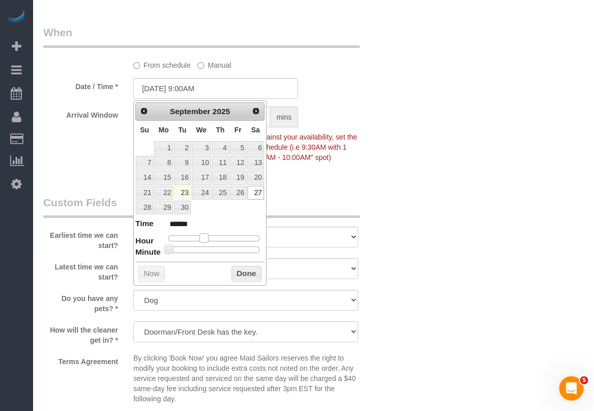
type input "[DATE] 10:00AM"
type input "*******"
drag, startPoint x: 205, startPoint y: 237, endPoint x: 210, endPoint y: 237, distance: 5.1
click at [210, 237] on span at bounding box center [208, 237] width 9 height 9
click at [239, 275] on button "Done" at bounding box center [247, 274] width 30 height 16
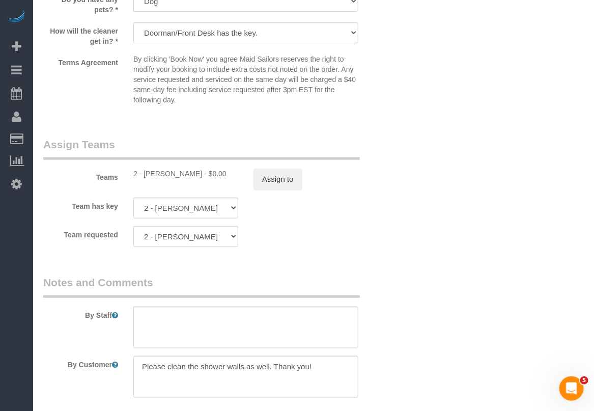
scroll to position [1336, 0]
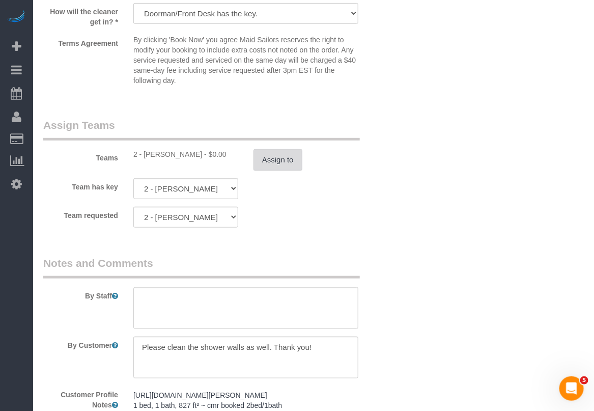
click at [277, 166] on button "Assign to" at bounding box center [277, 159] width 49 height 21
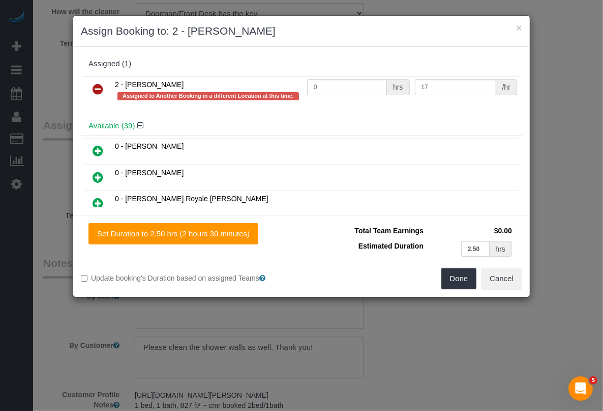
click at [445, 346] on div "× Assign Booking to: 2 - [PERSON_NAME] Assigned (1) 2 - [PERSON_NAME] Assigned …" at bounding box center [301, 205] width 603 height 411
click at [101, 91] on icon at bounding box center [98, 89] width 11 height 12
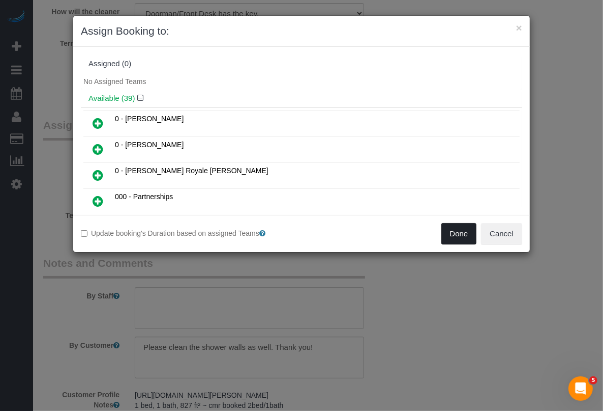
click at [460, 241] on button "Done" at bounding box center [460, 233] width 36 height 21
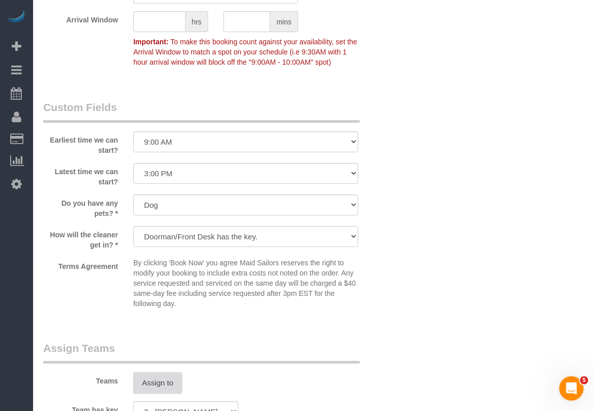
scroll to position [1090, 0]
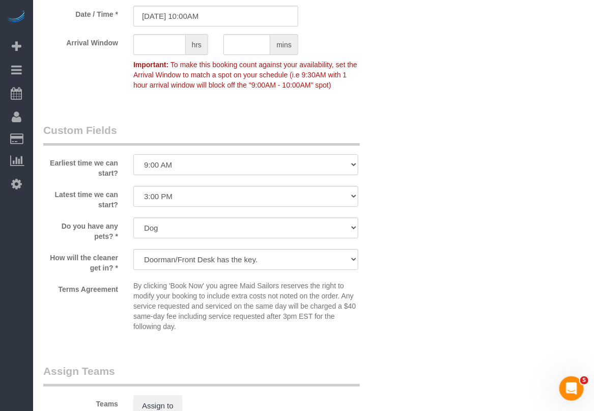
drag, startPoint x: 352, startPoint y: 161, endPoint x: 350, endPoint y: 171, distance: 10.5
click at [352, 161] on select "I am not flexible, keep my selected time 8:00 AM 9:00 AM 10:00 AM 11:00 AM 12:0…" at bounding box center [245, 164] width 225 height 21
select select "number:58"
click at [133, 155] on select "I am not flexible, keep my selected time 8:00 AM 9:00 AM 10:00 AM 11:00 AM 12:0…" at bounding box center [245, 164] width 225 height 21
click at [245, 198] on select "I am not flexible, keep my selected time 8:00 AM 9:00 AM 10:00 AM 11:00 AM 12:0…" at bounding box center [245, 196] width 225 height 21
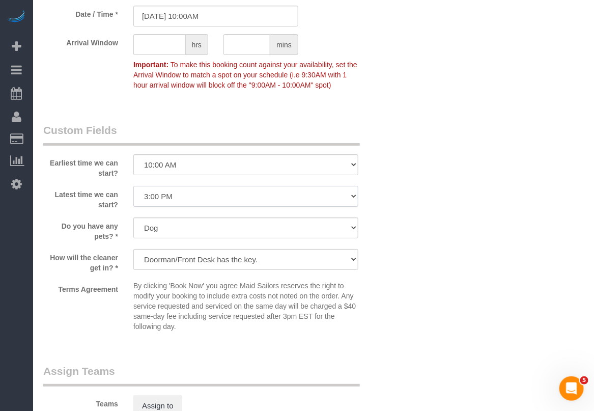
select select "number:71"
click at [133, 186] on select "I am not flexible, keep my selected time 8:00 AM 9:00 AM 10:00 AM 11:00 AM 12:0…" at bounding box center [245, 196] width 225 height 21
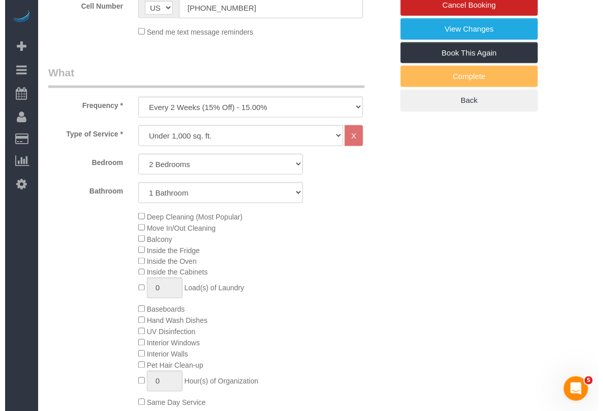
scroll to position [136, 0]
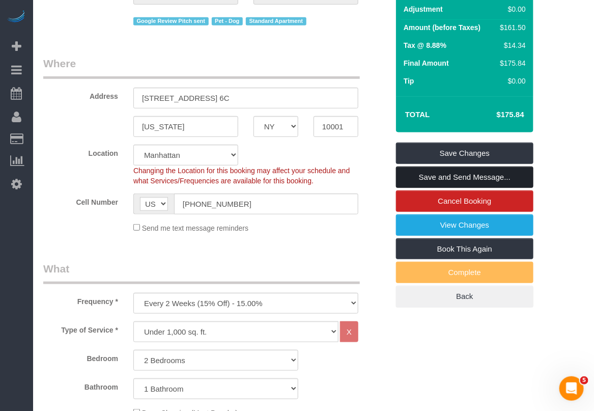
click at [475, 176] on link "Save and Send Message..." at bounding box center [464, 176] width 137 height 21
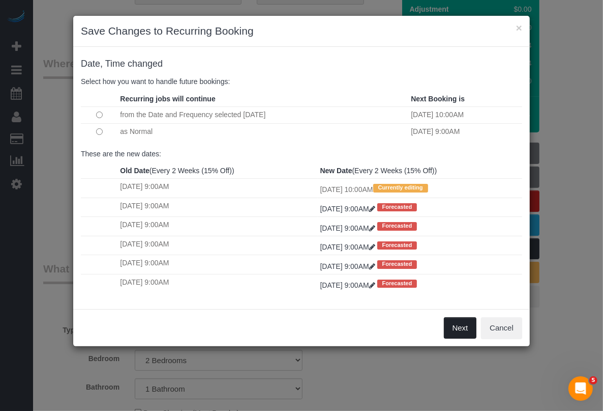
click at [463, 332] on button "Next" at bounding box center [460, 327] width 33 height 21
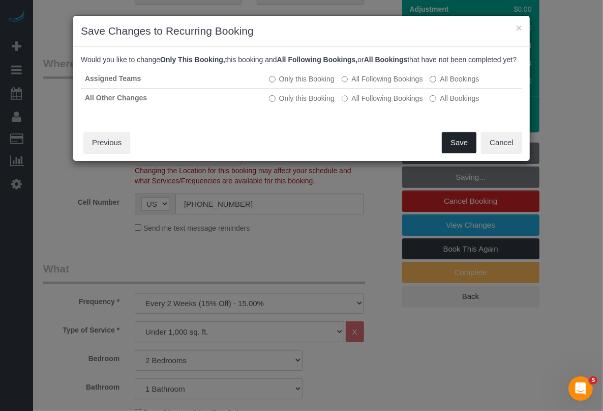
click at [456, 152] on button "Save" at bounding box center [459, 142] width 35 height 21
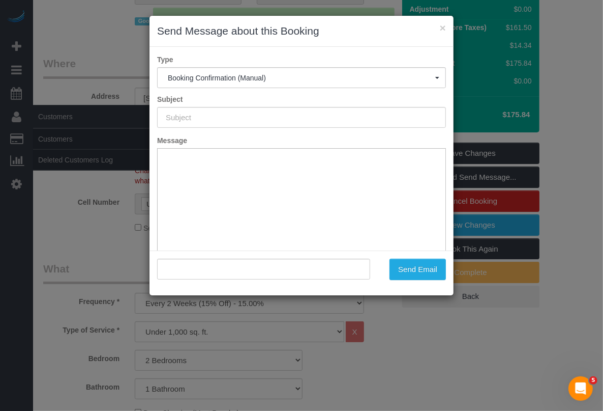
type input "Cleaning Confirmed for [DATE] 10:00am"
type input ""[PERSON_NAME]" <[PERSON_NAME][EMAIL_ADDRESS][DOMAIN_NAME]>"
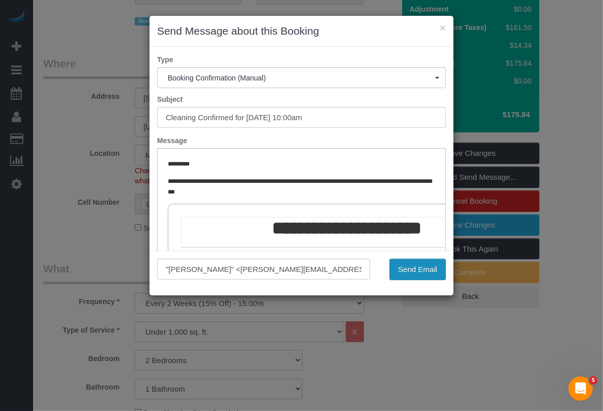
click at [425, 271] on button "Send Email" at bounding box center [418, 268] width 56 height 21
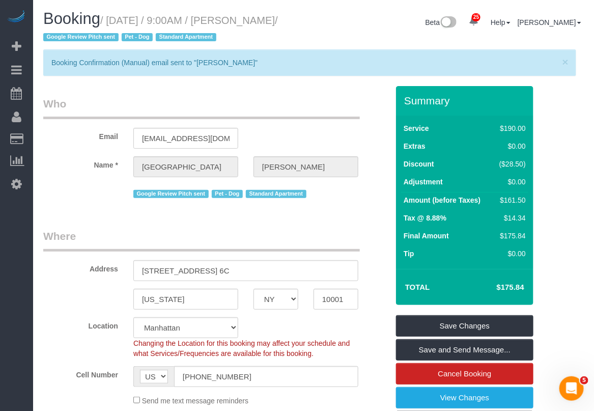
drag, startPoint x: 367, startPoint y: 335, endPoint x: 370, endPoint y: 329, distance: 6.8
click at [367, 335] on div "Location [GEOGRAPHIC_DATA] [GEOGRAPHIC_DATA] [GEOGRAPHIC_DATA] [GEOGRAPHIC_DATA…" at bounding box center [216, 337] width 360 height 41
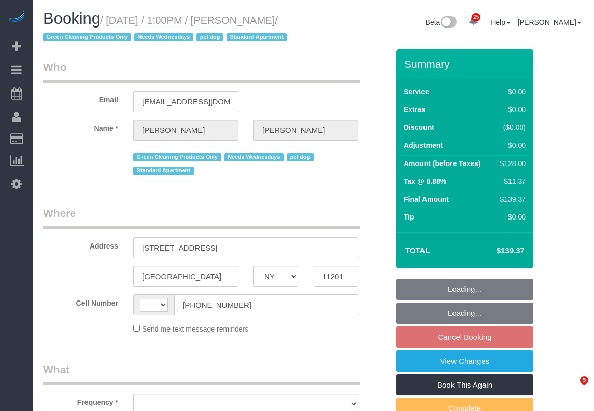
select select "NY"
select select "string:[GEOGRAPHIC_DATA]"
select select "number:57"
select select "number:74"
select select "number:13"
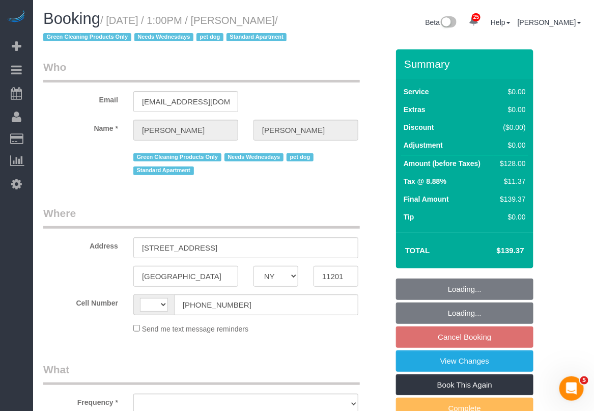
select select "number:7"
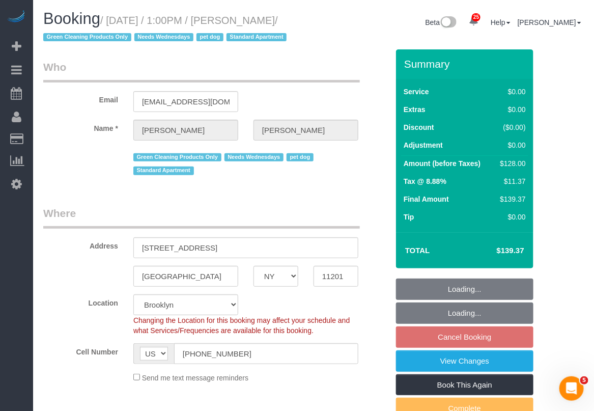
select select "string:stripe-pm_1RN3sH4VGloSiKo7cD90aCm4"
select select "1"
select select "object:1085"
select select "spot5"
select select "1"
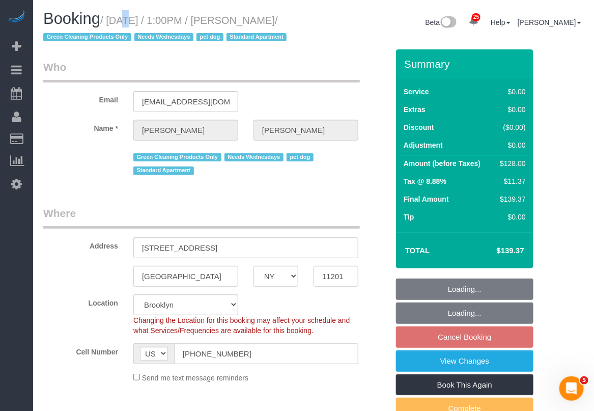
select select "object:1523"
drag, startPoint x: 111, startPoint y: 16, endPoint x: 70, endPoint y: 34, distance: 44.9
click at [70, 34] on small "/ [DATE] / 1:00PM / [PERSON_NAME] / Green Cleaning Products Only Needs Wednesda…" at bounding box center [166, 29] width 246 height 28
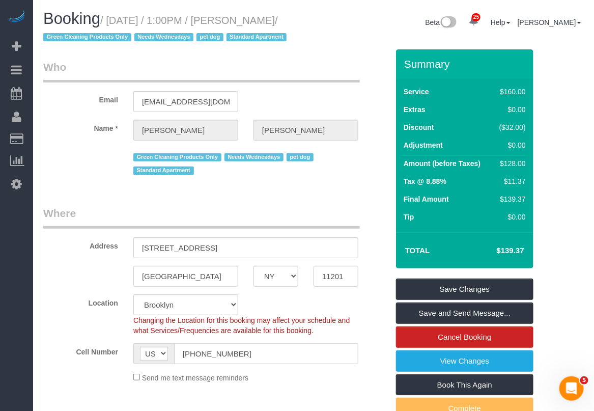
click at [315, 77] on legend "Who" at bounding box center [201, 71] width 316 height 23
click at [357, 49] on div "Booking / [DATE] / 1:00PM / [PERSON_NAME] / Green Cleaning Products Only Needs …" at bounding box center [314, 29] width 556 height 39
click at [375, 286] on div "[GEOGRAPHIC_DATA] AK AL AR AZ CA CO CT DC DE [GEOGRAPHIC_DATA] [GEOGRAPHIC_DATA…" at bounding box center [216, 276] width 360 height 21
click at [355, 258] on input "[STREET_ADDRESS]" at bounding box center [245, 247] width 225 height 21
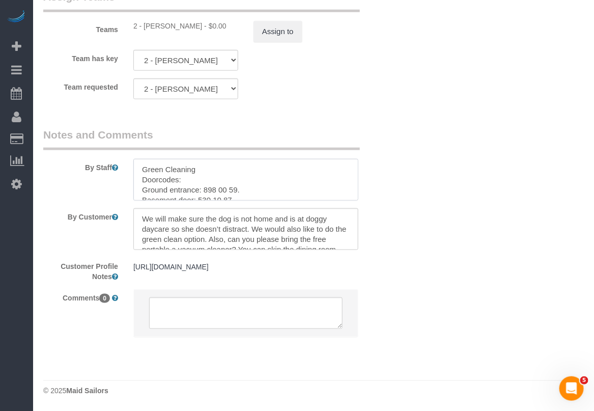
drag, startPoint x: 202, startPoint y: 156, endPoint x: 233, endPoint y: 153, distance: 31.2
click at [233, 159] on textarea at bounding box center [245, 180] width 225 height 42
click at [227, 165] on textarea at bounding box center [245, 180] width 225 height 42
click at [217, 180] on textarea at bounding box center [245, 180] width 225 height 42
click at [214, 176] on textarea at bounding box center [245, 180] width 225 height 42
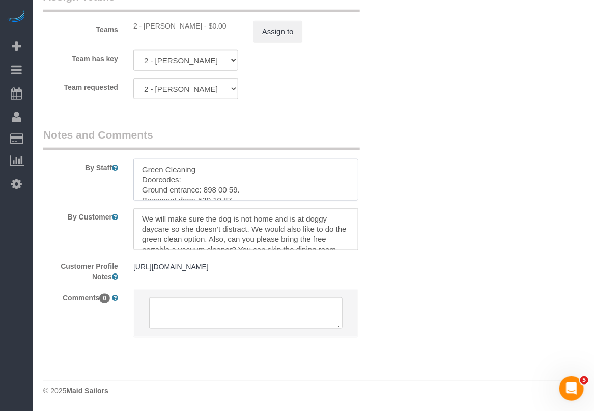
drag, startPoint x: 202, startPoint y: 181, endPoint x: 240, endPoint y: 179, distance: 37.7
click at [240, 179] on textarea at bounding box center [245, 180] width 225 height 42
paste textarea "127 05 14"
drag, startPoint x: 275, startPoint y: 182, endPoint x: 281, endPoint y: 182, distance: 5.6
click at [275, 182] on textarea at bounding box center [245, 180] width 225 height 42
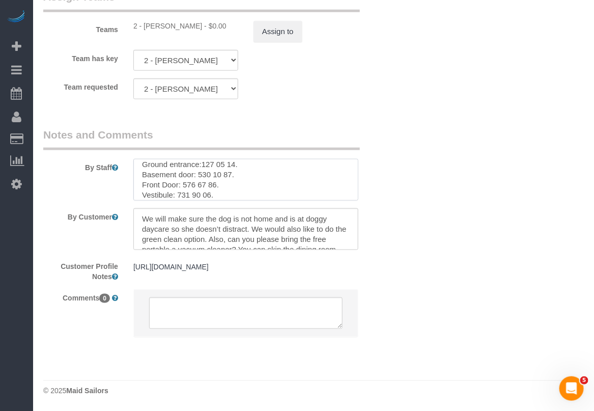
scroll to position [24, 0]
drag, startPoint x: 197, startPoint y: 168, endPoint x: 232, endPoint y: 166, distance: 34.7
click at [232, 166] on textarea at bounding box center [245, 180] width 225 height 42
paste textarea "082 40 02"
drag, startPoint x: 232, startPoint y: 167, endPoint x: 197, endPoint y: 171, distance: 35.4
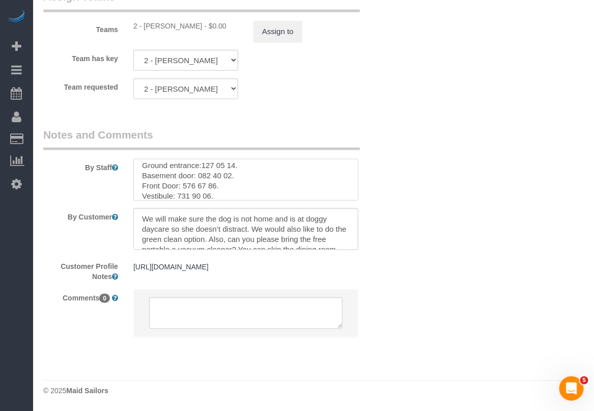
click at [196, 171] on textarea at bounding box center [245, 180] width 225 height 42
paste textarea "538 42 56"
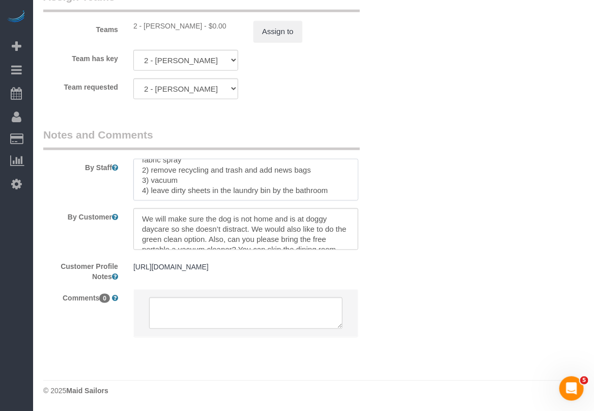
drag, startPoint x: 177, startPoint y: 189, endPoint x: 204, endPoint y: 168, distance: 34.4
click at [201, 181] on textarea at bounding box center [245, 180] width 225 height 42
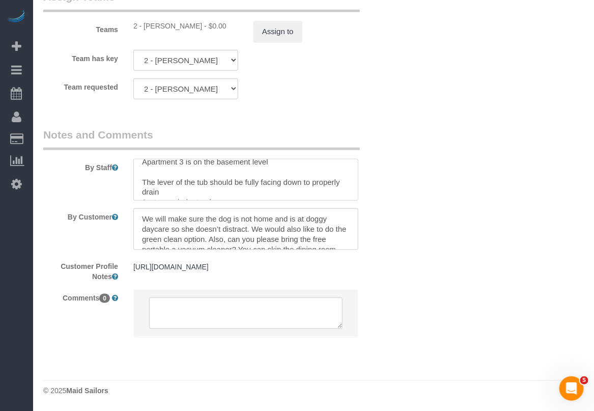
scroll to position [0, 0]
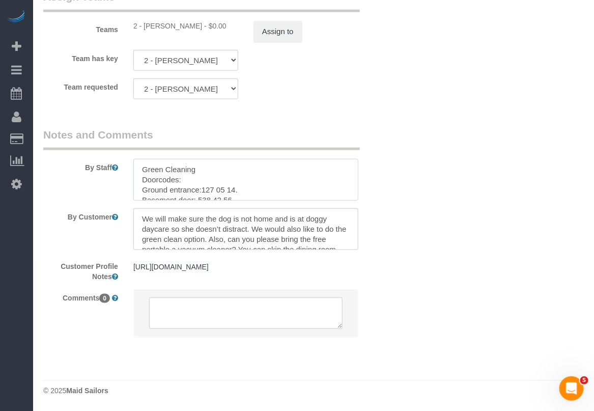
click at [232, 159] on textarea at bounding box center [245, 180] width 225 height 42
click at [179, 163] on textarea at bounding box center [245, 180] width 225 height 42
drag, startPoint x: 176, startPoint y: 163, endPoint x: 200, endPoint y: 166, distance: 24.1
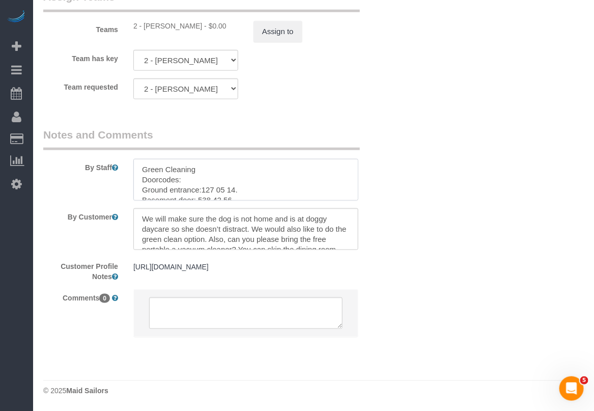
click at [201, 163] on textarea at bounding box center [245, 180] width 225 height 42
click at [208, 175] on textarea at bounding box center [245, 180] width 225 height 42
click at [240, 180] on textarea at bounding box center [245, 180] width 225 height 42
click at [210, 188] on textarea at bounding box center [245, 180] width 225 height 42
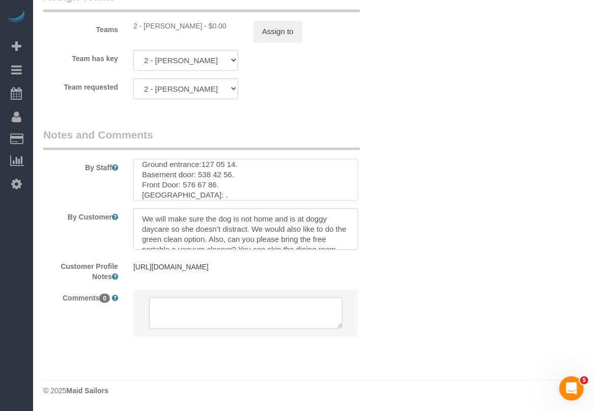
paste textarea "141 14 00"
type textarea "Green Cleaning Doorcodes: Ground entrance:127 05 14. Basement door: 538 42 56. …"
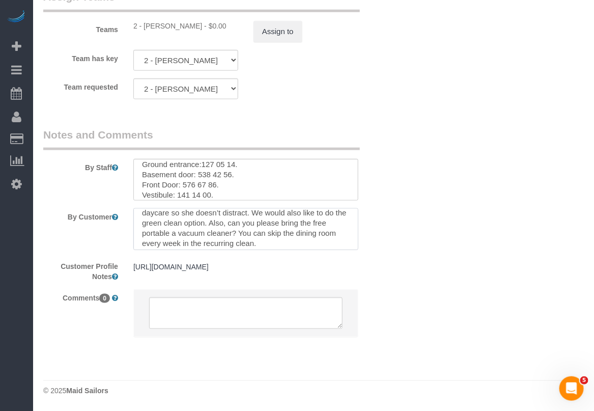
scroll to position [24, 0]
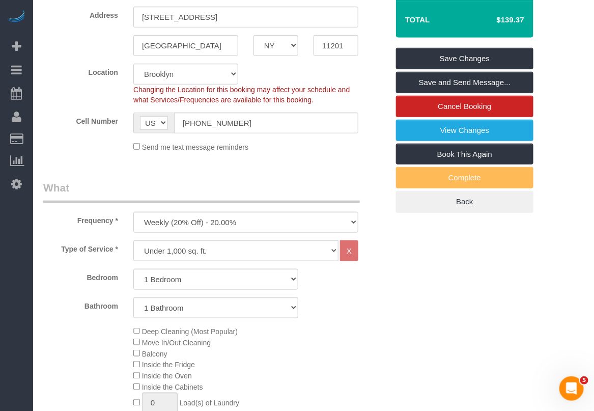
scroll to position [222, 0]
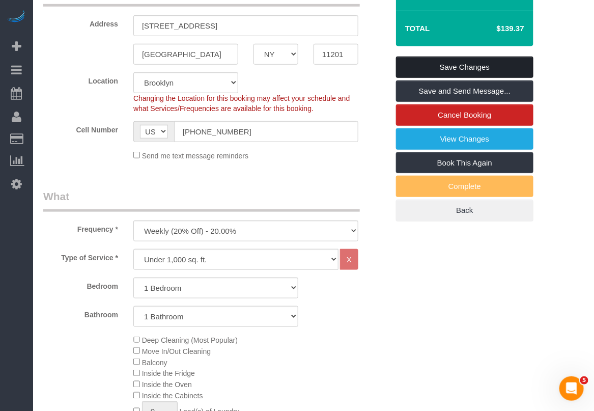
click at [459, 78] on link "Save Changes" at bounding box center [464, 66] width 137 height 21
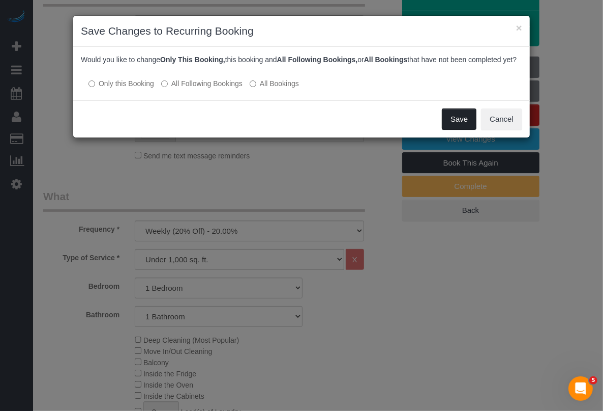
click at [450, 125] on button "Save" at bounding box center [459, 118] width 35 height 21
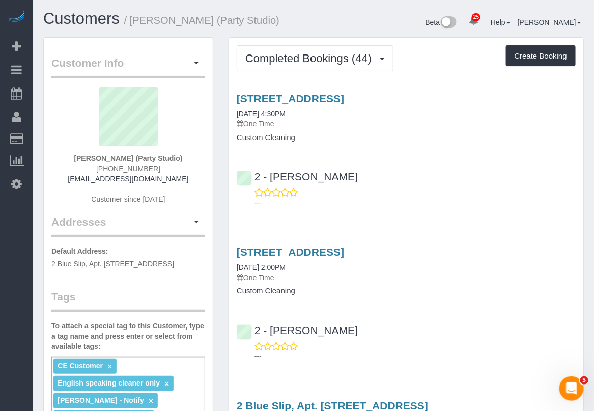
click at [520, 314] on div "[STREET_ADDRESS] [DATE] 2:00PM One Time Custom Cleaning 2 - [PERSON_NAME] ---" at bounding box center [406, 301] width 354 height 128
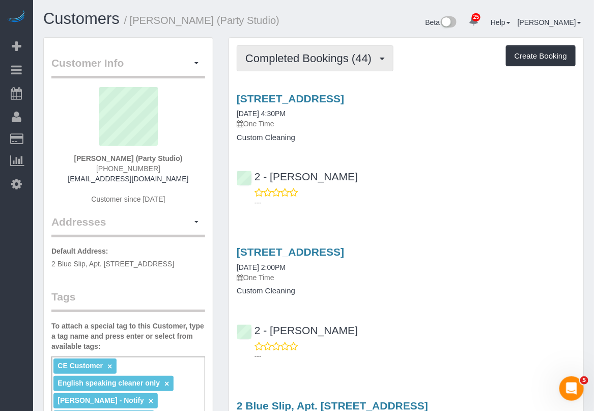
click at [314, 64] on button "Completed Bookings (44)" at bounding box center [315, 58] width 157 height 26
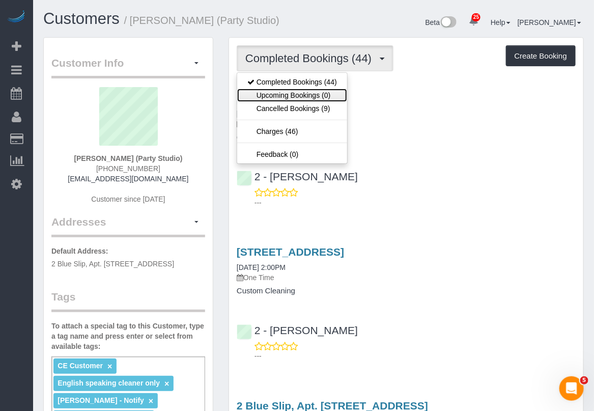
click at [319, 92] on link "Upcoming Bookings (0)" at bounding box center [292, 95] width 110 height 13
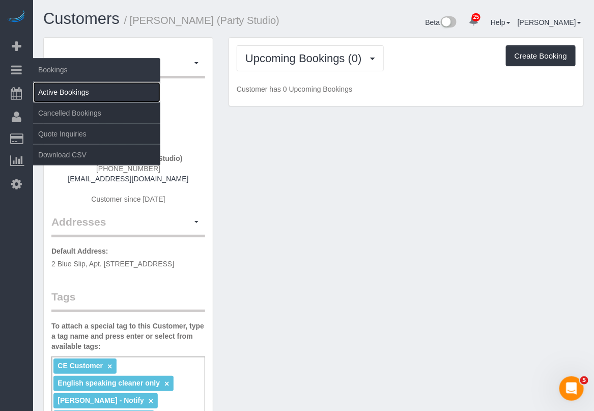
click at [61, 90] on link "Active Bookings" at bounding box center [96, 92] width 127 height 20
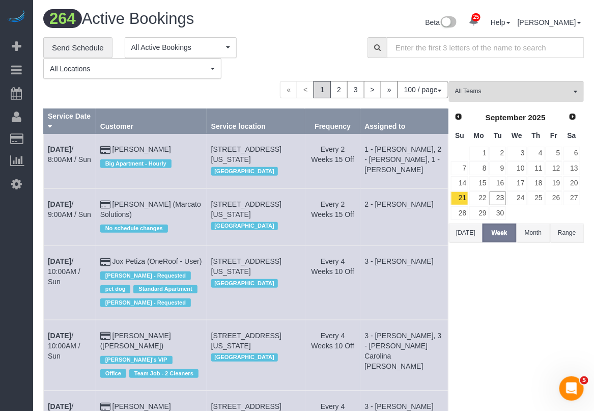
click at [532, 240] on button "Month" at bounding box center [533, 232] width 34 height 19
click at [515, 51] on input "text" at bounding box center [485, 47] width 197 height 21
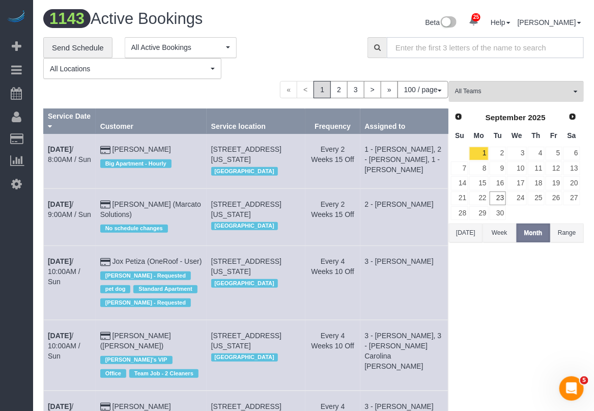
paste input "07302"
type input "07302"
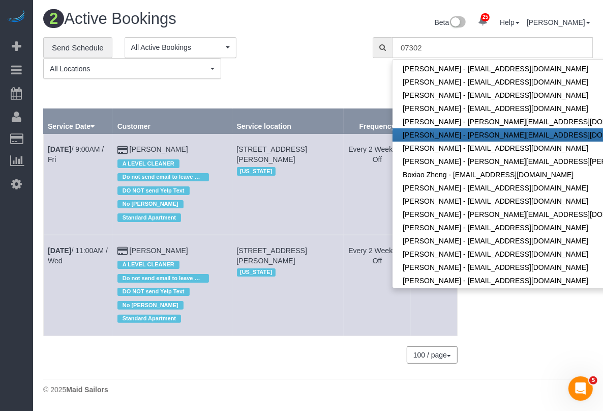
click at [270, 60] on div "**********" at bounding box center [200, 58] width 314 height 42
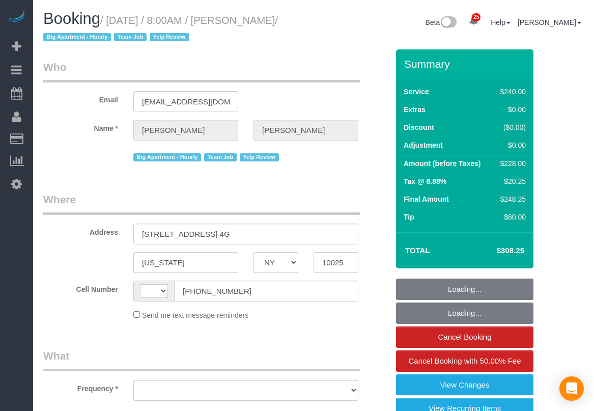
select select "NY"
select select "string:[GEOGRAPHIC_DATA]"
select select "2"
select select "number:56"
select select "number:77"
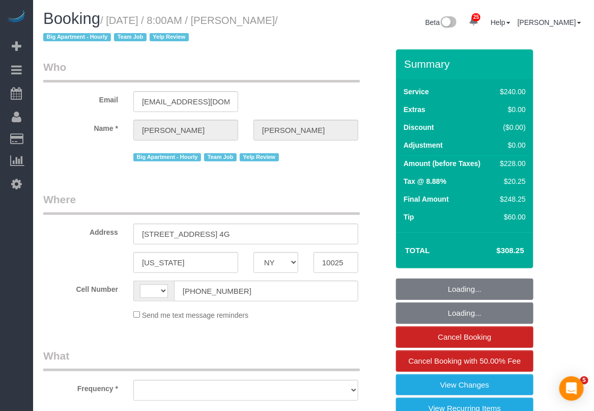
select select "number:15"
select select "number:6"
select select "number:21"
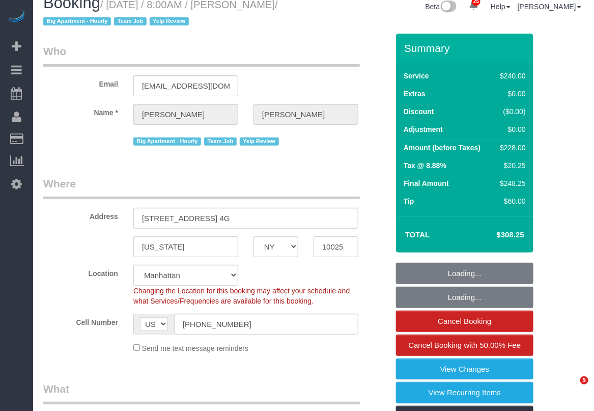
select select "object:1154"
select select "string:stripe-pm_1FJioU4VGloSiKo7vbaPlo05"
select select "spot1"
select select "object:1602"
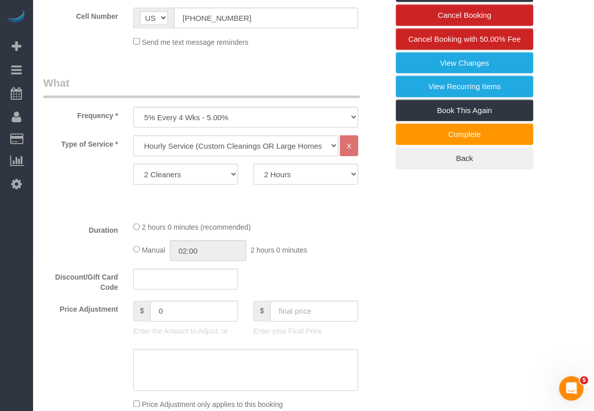
scroll to position [382, 0]
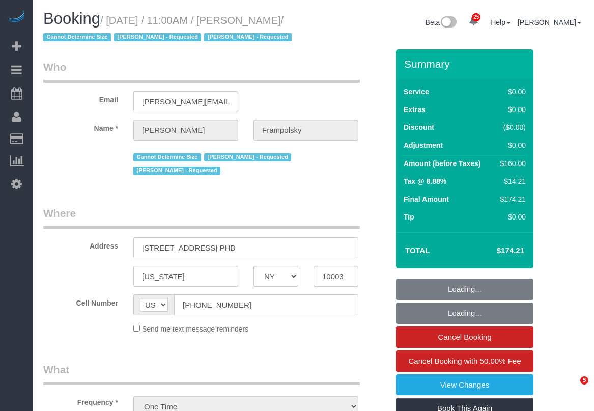
select select "NY"
select select "string:stripe-pm_1QjVlC4VGloSiKo7wAOhglht"
select select "number:59"
select select "number:72"
select select "number:15"
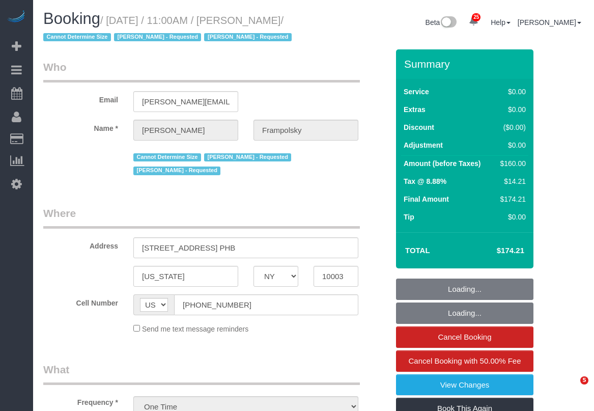
select select "number:7"
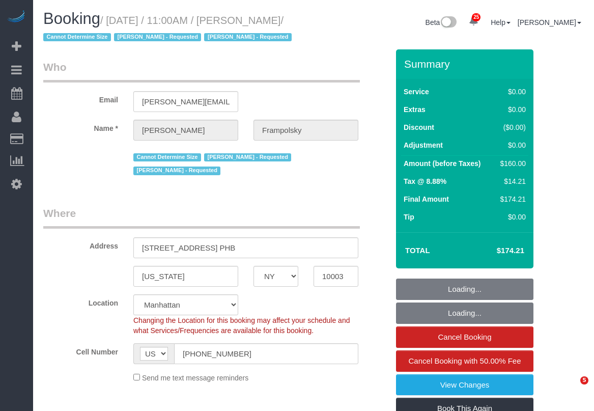
select select "object:1086"
select select "spot1"
select select "1"
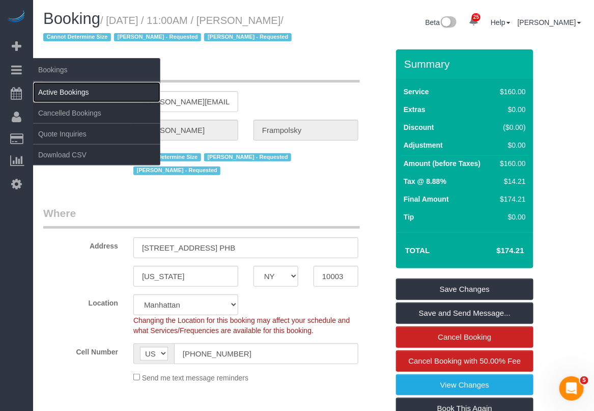
click at [57, 88] on link "Active Bookings" at bounding box center [96, 92] width 127 height 20
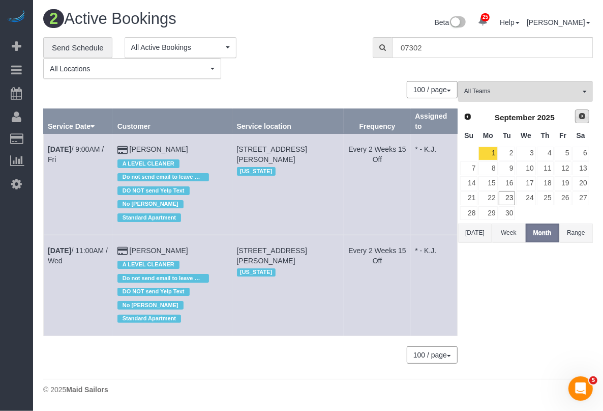
click at [581, 118] on span "Next" at bounding box center [583, 116] width 8 height 8
click at [492, 199] on link "20" at bounding box center [488, 198] width 19 height 14
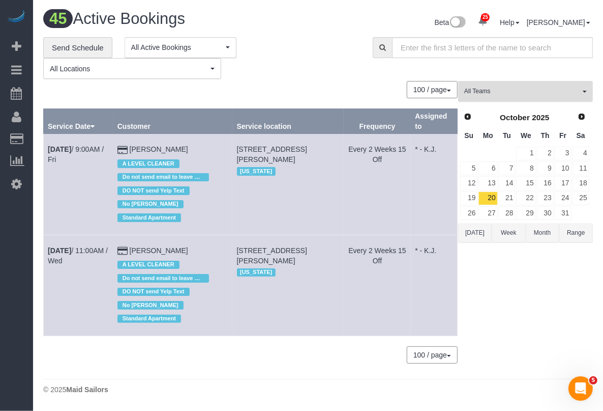
click at [581, 93] on button "All Teams" at bounding box center [525, 91] width 135 height 21
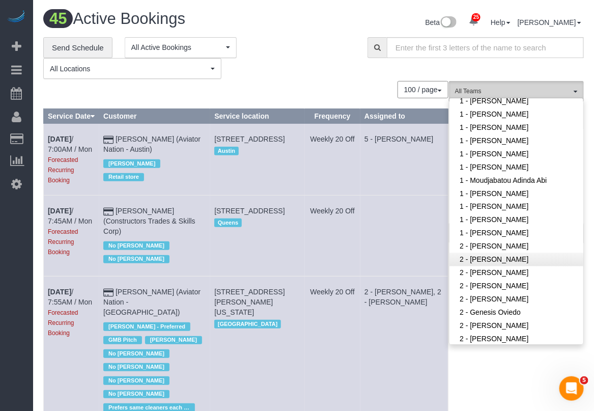
scroll to position [509, 0]
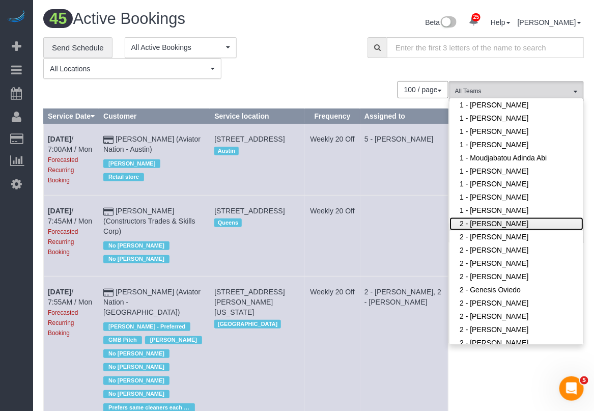
click at [498, 217] on link "2 - [PERSON_NAME]" at bounding box center [516, 223] width 134 height 13
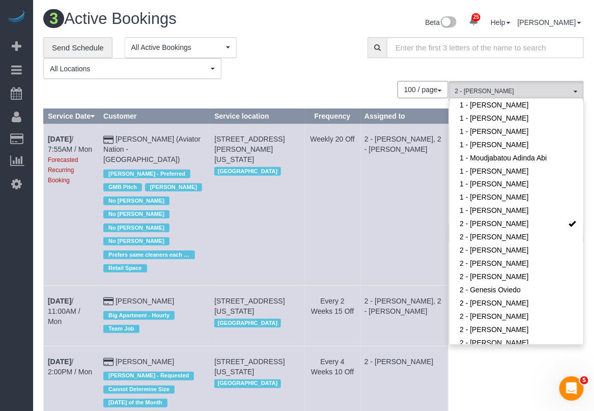
click at [352, 400] on td "Every 4 Weeks 10 Off" at bounding box center [332, 383] width 55 height 74
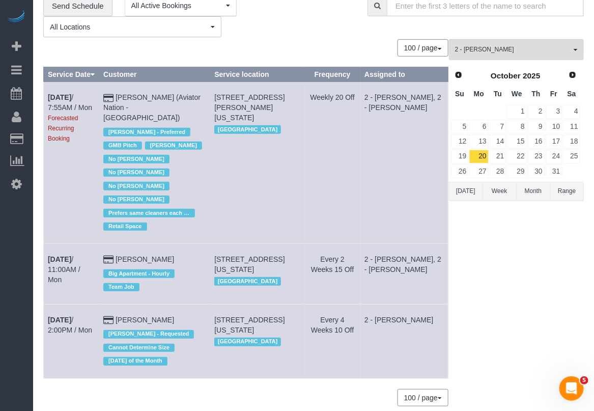
scroll to position [64, 0]
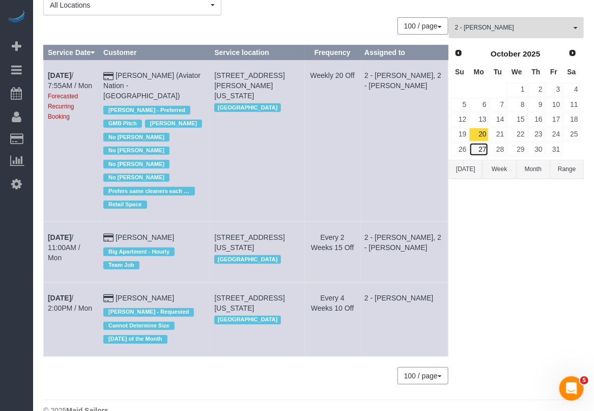
click at [479, 151] on link "27" at bounding box center [478, 149] width 19 height 14
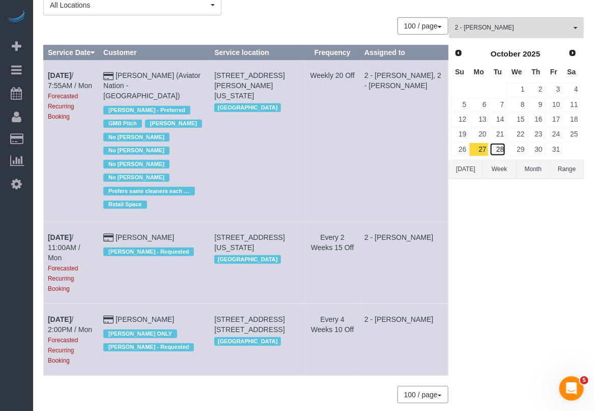
click at [497, 152] on link "28" at bounding box center [497, 149] width 17 height 14
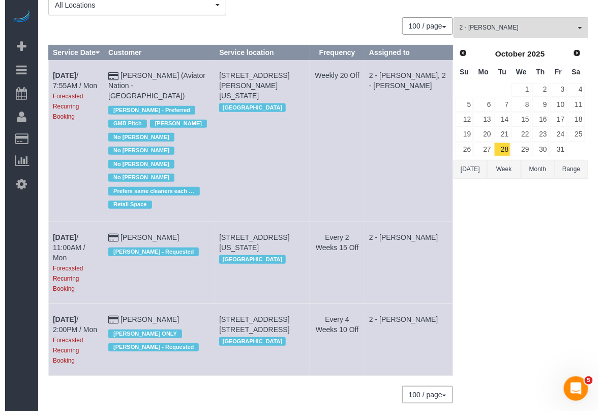
scroll to position [0, 0]
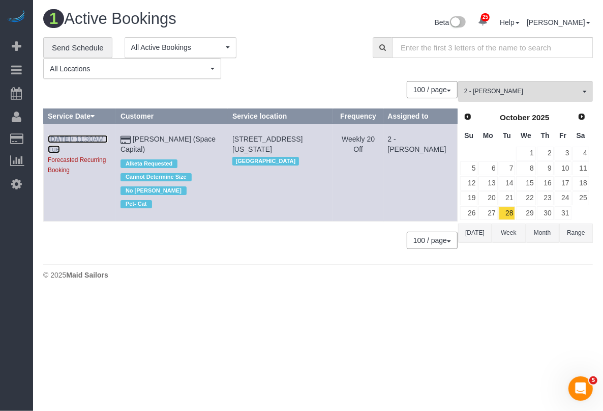
click at [78, 136] on link "Oct 28th / 11:30AM / Tue" at bounding box center [78, 144] width 60 height 18
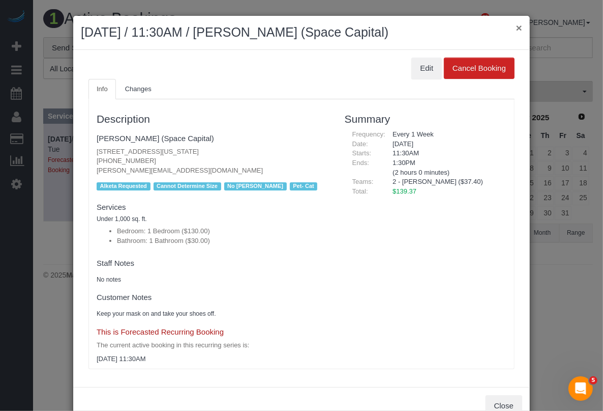
click at [516, 26] on button "×" at bounding box center [519, 27] width 6 height 11
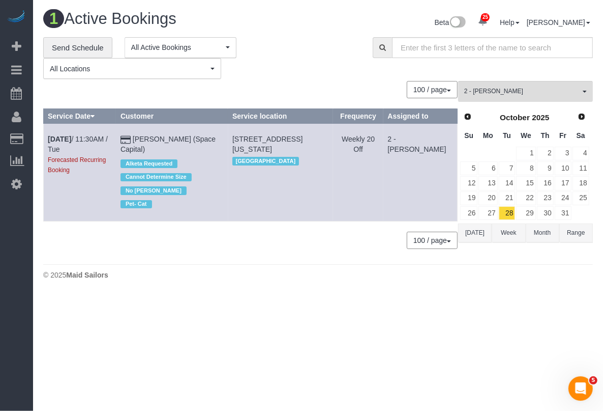
click at [530, 346] on body "25 Beta Your Notifications You have 0 alerts × You have 4 to charge for 09/22/2…" at bounding box center [301, 205] width 603 height 411
drag, startPoint x: 500, startPoint y: 394, endPoint x: 500, endPoint y: 382, distance: 12.2
click at [502, 395] on body "25 Beta Your Notifications You have 0 alerts × You have 4 to charge for 09/22/2…" at bounding box center [301, 205] width 603 height 411
click at [584, 91] on span "button" at bounding box center [585, 92] width 4 height 2
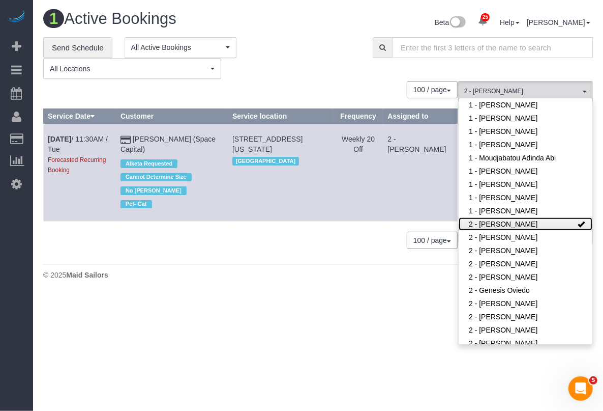
click at [516, 217] on link "2 - [PERSON_NAME]" at bounding box center [526, 223] width 134 height 13
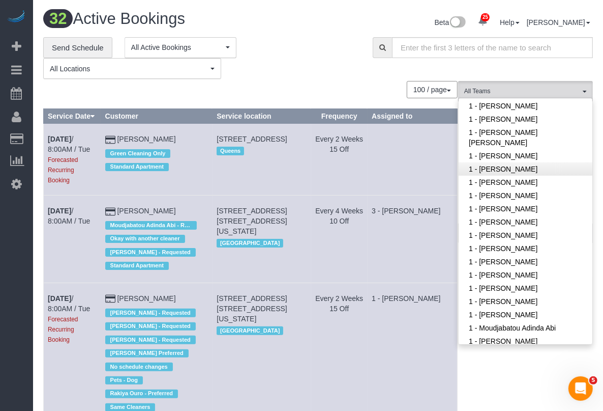
scroll to position [382, 0]
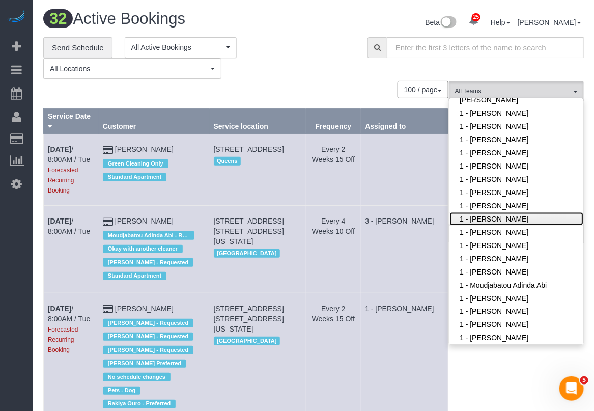
click at [509, 212] on link "1 - [PERSON_NAME]" at bounding box center [516, 218] width 134 height 13
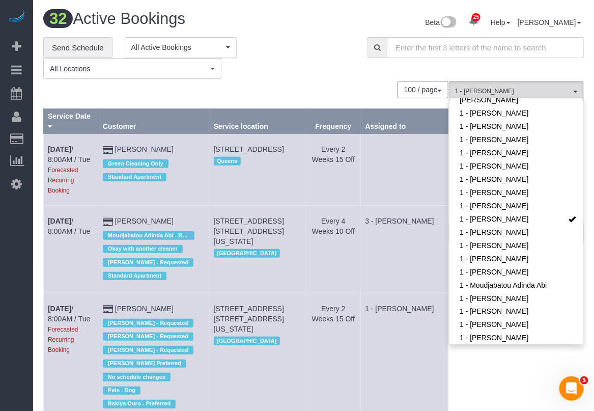
click at [302, 26] on h1 "32 Active Bookings" at bounding box center [174, 18] width 263 height 17
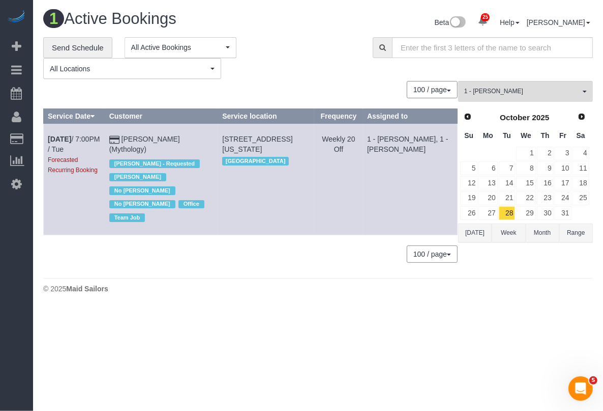
drag, startPoint x: 469, startPoint y: 226, endPoint x: 472, endPoint y: 221, distance: 5.9
click at [469, 227] on button "Today" at bounding box center [475, 232] width 34 height 19
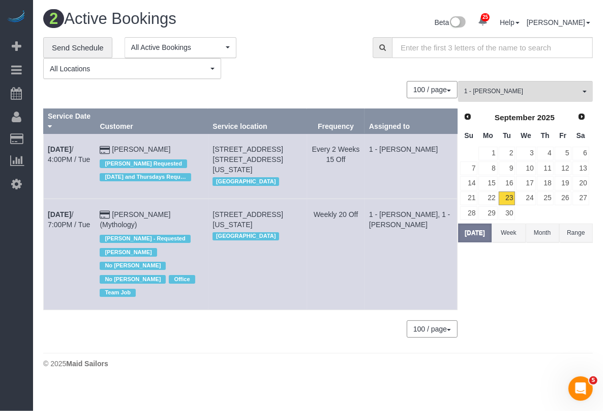
click at [494, 367] on body "25 Beta Your Notifications You have 0 alerts × You have 4 to charge for 09/22/2…" at bounding box center [301, 205] width 603 height 411
click at [479, 363] on body "25 Beta Your Notifications You have 0 alerts × You have 4 to charge for 09/22/2…" at bounding box center [301, 205] width 603 height 411
click at [546, 357] on body "25 Beta Your Notifications You have 0 alerts × You have 4 to charge for 09/22/2…" at bounding box center [301, 205] width 603 height 411
click at [491, 398] on body "25 Beta Your Notifications You have 0 alerts × You have 4 to charge for 09/22/2…" at bounding box center [301, 205] width 603 height 411
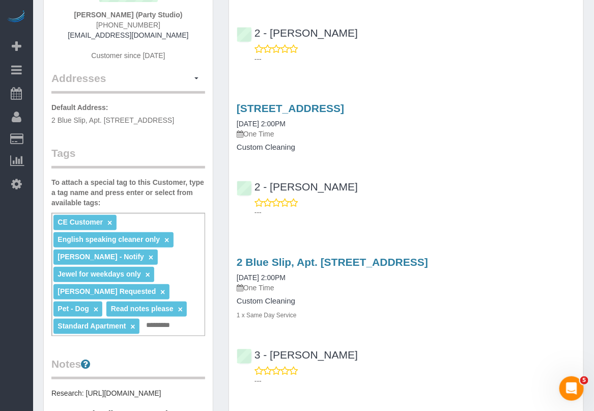
scroll to position [191, 0]
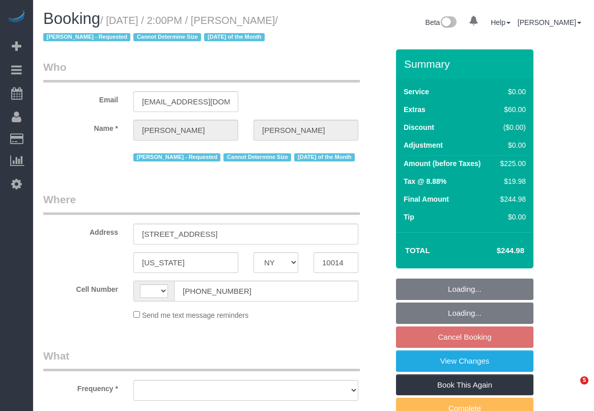
select select "NY"
select select "string:[GEOGRAPHIC_DATA]"
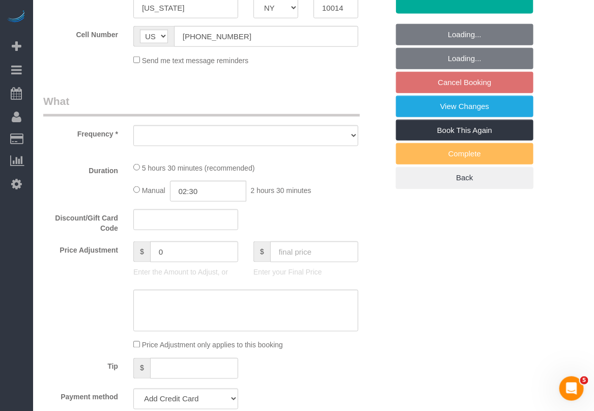
select select "object:823"
select select "2"
select select "number:58"
select select "number:72"
select select "number:15"
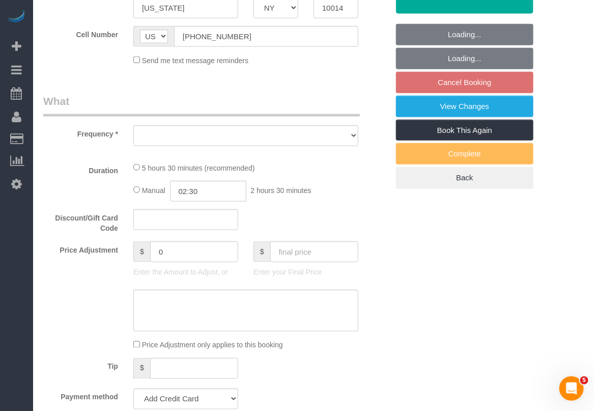
select select "number:6"
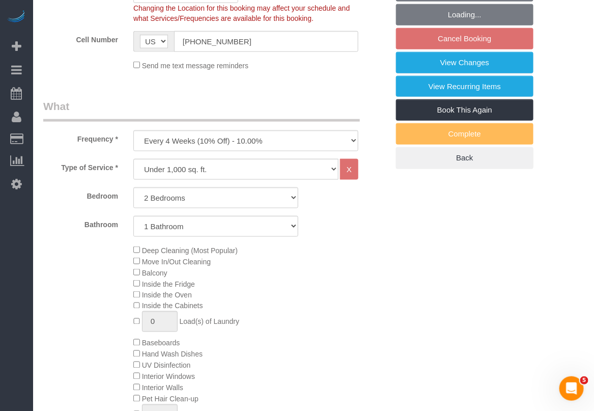
select select "string:stripe-pm_1S1ETU4VGloSiKo7vp6R1Rdf"
select select "spot4"
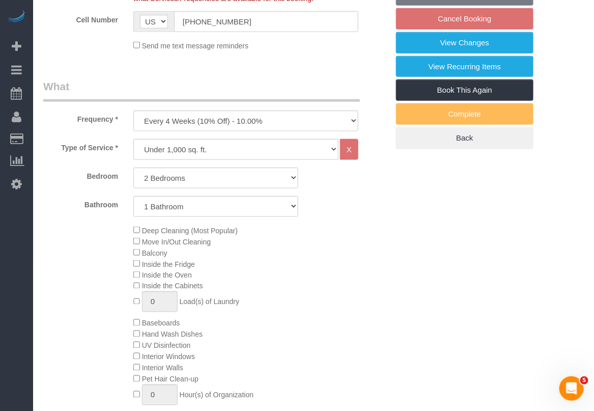
select select "object:1084"
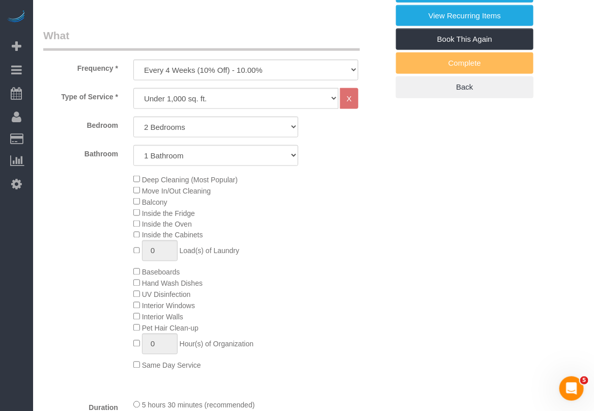
select select "2"
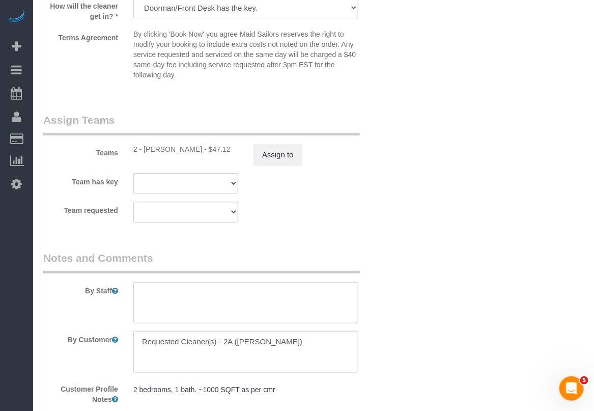
scroll to position [1336, 0]
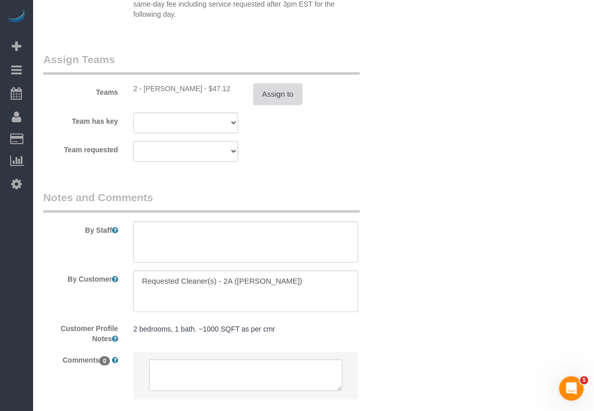
click at [266, 105] on button "Assign to" at bounding box center [277, 93] width 49 height 21
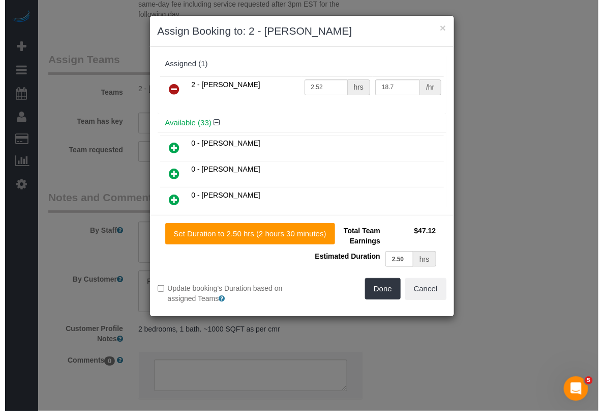
scroll to position [1322, 0]
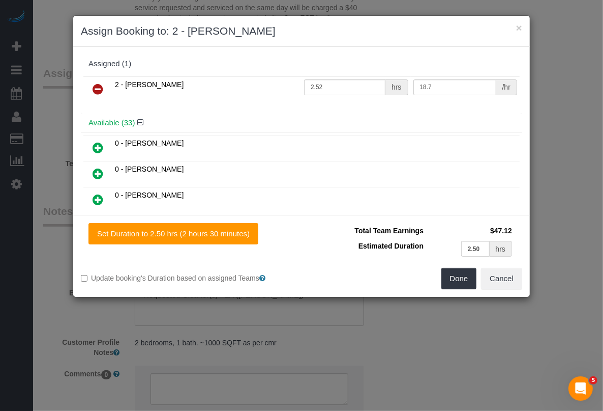
click at [96, 88] on icon at bounding box center [98, 89] width 11 height 12
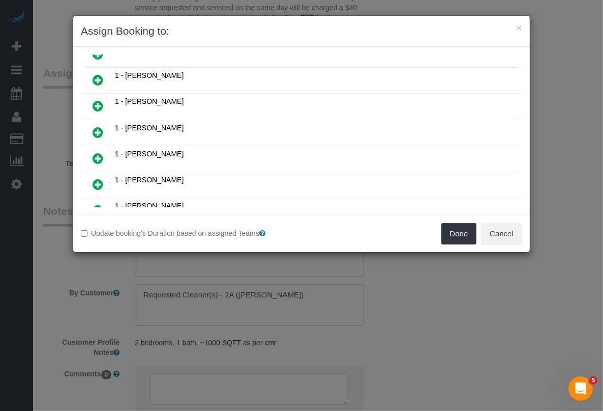
scroll to position [191, 0]
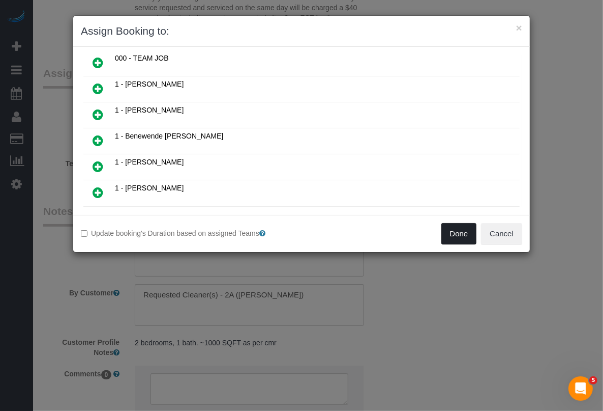
click at [460, 233] on button "Done" at bounding box center [460, 233] width 36 height 21
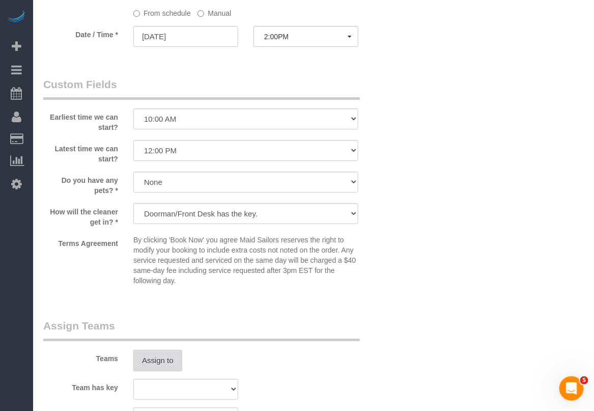
scroll to position [1018, 0]
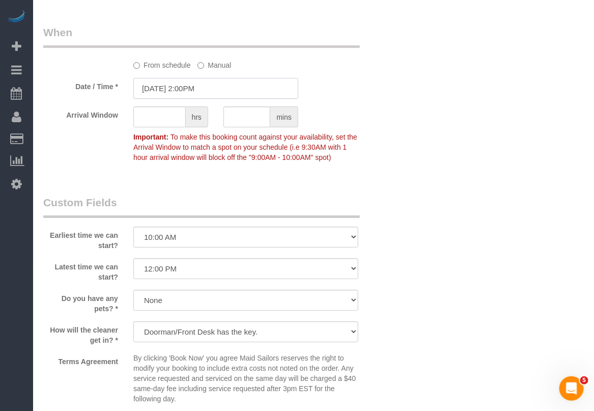
click at [196, 99] on input "[DATE] 2:00PM" at bounding box center [215, 88] width 165 height 21
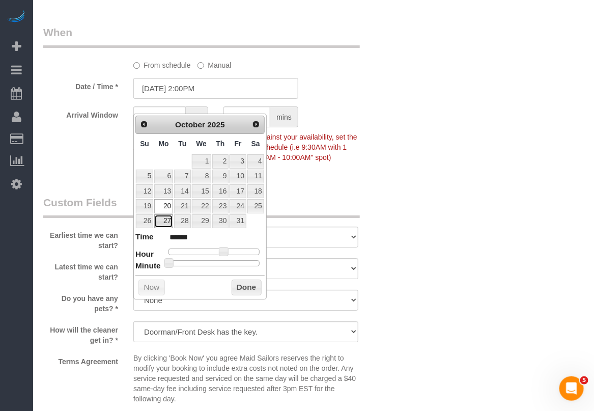
click at [166, 222] on link "27" at bounding box center [163, 221] width 19 height 14
type input "[DATE] 2:00PM"
click at [245, 291] on button "Done" at bounding box center [247, 287] width 30 height 16
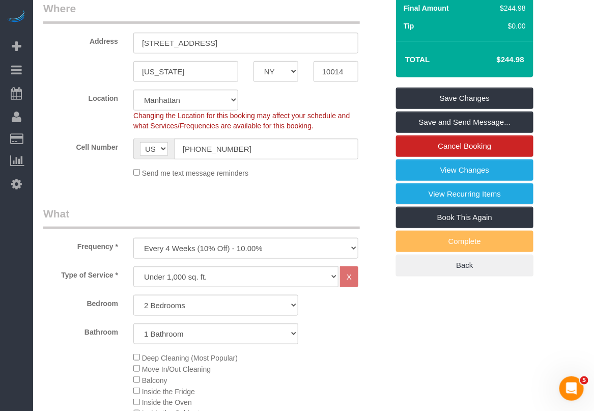
scroll to position [0, 0]
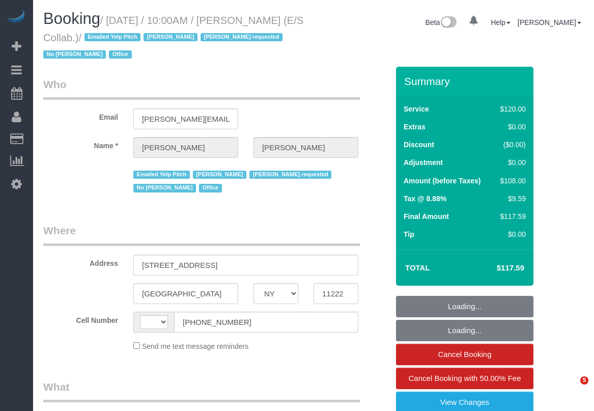
select select "NY"
select select "string:[GEOGRAPHIC_DATA]"
select select "number:89"
select select "number:90"
select select "number:15"
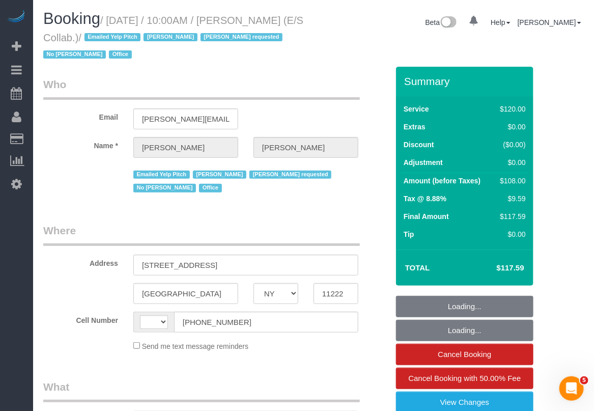
select select "number:7"
select select "object:985"
select select "spot1"
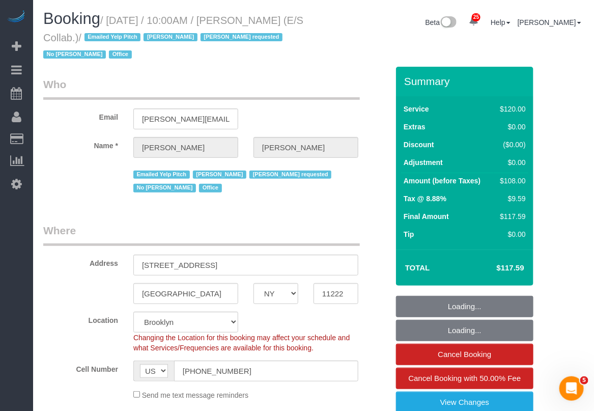
select select "string:stripe-pm_1L1AQm4VGloSiKo7qcNGVaj1"
select select "33972"
select select "90"
select select "object:1544"
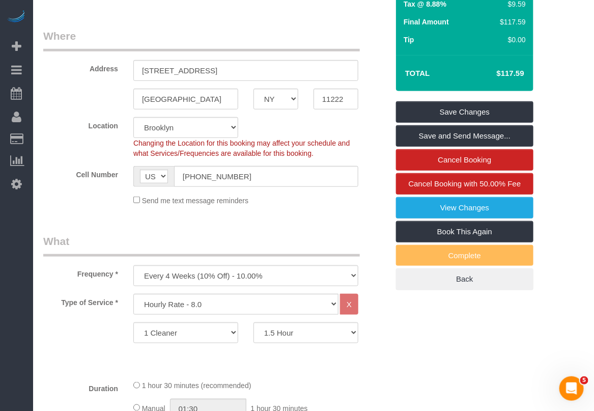
scroll to position [191, 0]
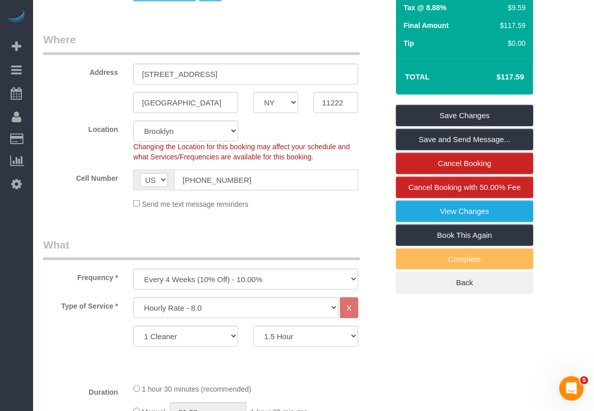
drag, startPoint x: 252, startPoint y: 184, endPoint x: 165, endPoint y: 180, distance: 86.6
click at [165, 180] on div "AF AL DZ AD AO AI AQ AG AR AM AW AU AT AZ BS BH BD BB BY BE BZ BJ BM BT BO BA B…" at bounding box center [245, 179] width 225 height 21
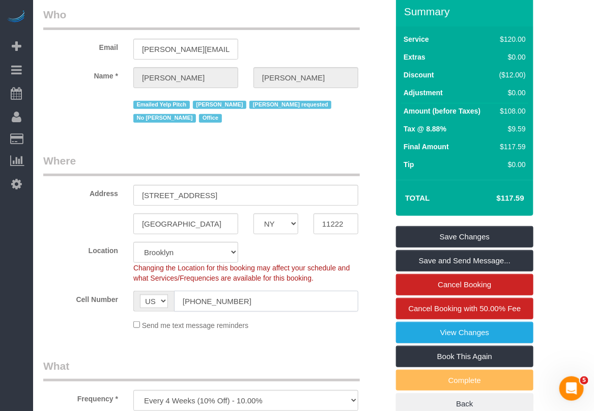
scroll to position [0, 0]
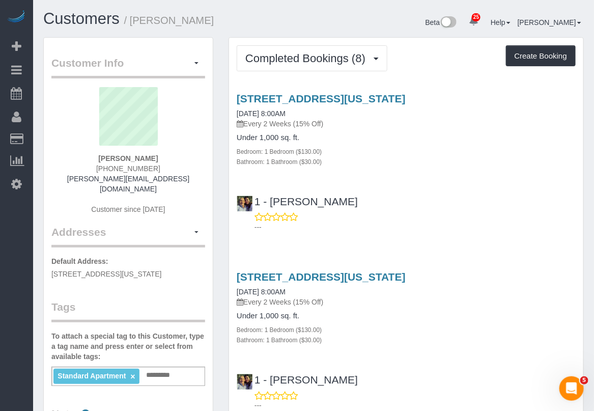
drag, startPoint x: 459, startPoint y: 360, endPoint x: 453, endPoint y: 351, distance: 10.6
click at [459, 360] on div "[STREET_ADDRESS][US_STATE] [DATE] 8:00AM Every 2 Weeks (15% Off) Under 1,000 sq…" at bounding box center [406, 338] width 354 height 153
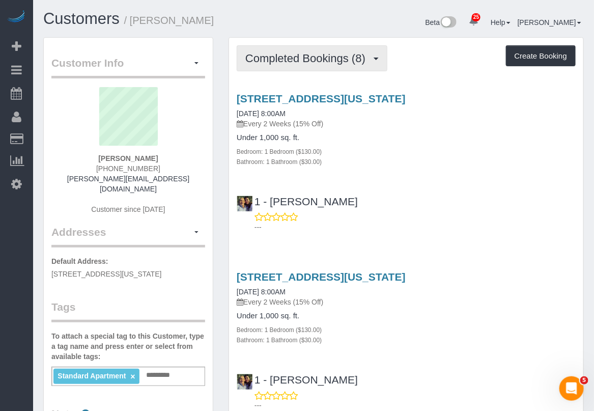
click at [321, 52] on span "Completed Bookings (8)" at bounding box center [307, 58] width 125 height 13
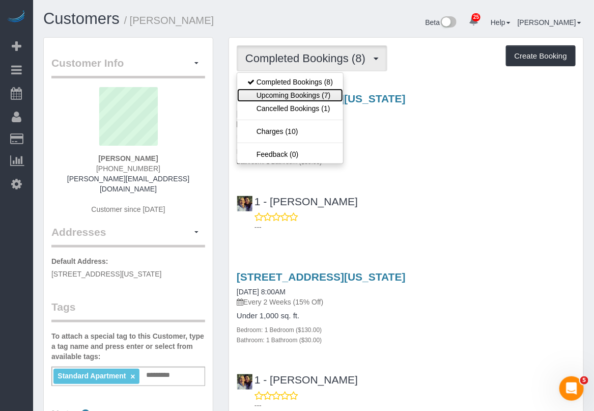
click at [298, 98] on link "Upcoming Bookings (7)" at bounding box center [290, 95] width 106 height 13
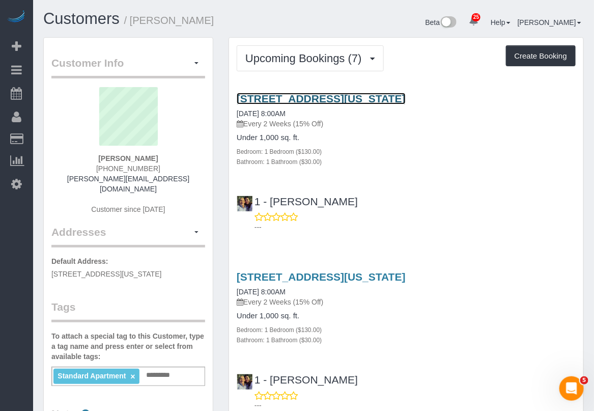
click at [326, 98] on link "66 Pearl Street, Apt.506, New York, NY 10004" at bounding box center [321, 99] width 169 height 12
click at [409, 358] on div "66 Pearl Street, Apt.506, New York, NY 10004 10/01/2025 8:00AM Every 2 Weeks (1…" at bounding box center [406, 338] width 354 height 153
click at [492, 393] on div "---" at bounding box center [406, 400] width 339 height 20
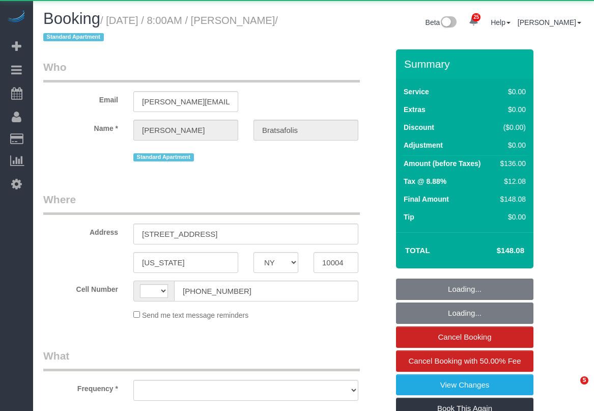
select select "NY"
click at [89, 33] on small "/ [DATE] / 8:00AM / [PERSON_NAME] / Standard Apartment" at bounding box center [160, 29] width 235 height 28
select select "string:stripe-pm_1SAEPo4VGloSiKo759tJ8k7m"
select select "1"
select select "number:56"
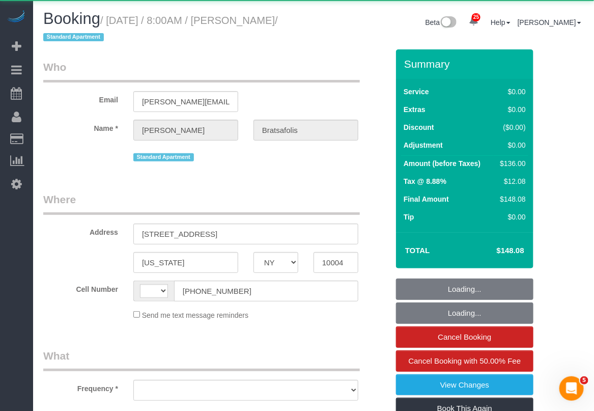
select select "number:69"
select select "number:14"
select select "number:7"
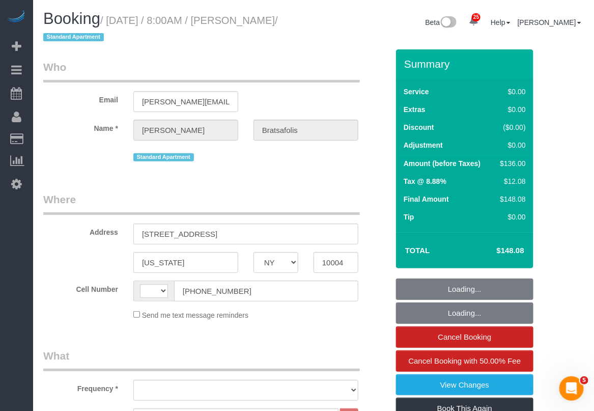
select select "string:[GEOGRAPHIC_DATA]"
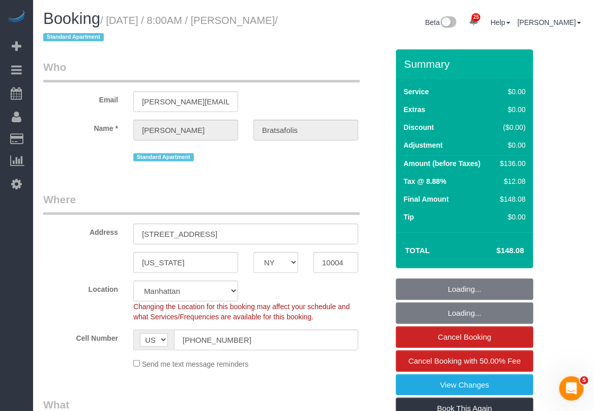
select select "object:1506"
select select "spot1"
select select "1"
select select "object:1550"
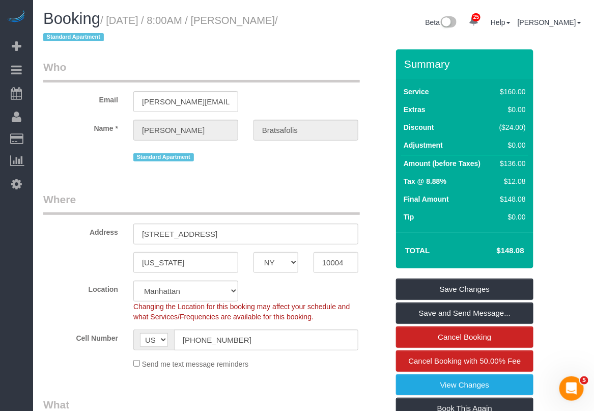
drag, startPoint x: 352, startPoint y: 367, endPoint x: 359, endPoint y: 350, distance: 19.2
click at [352, 368] on div "Send me text message reminders" at bounding box center [246, 363] width 240 height 11
